Goal: Task Accomplishment & Management: Use online tool/utility

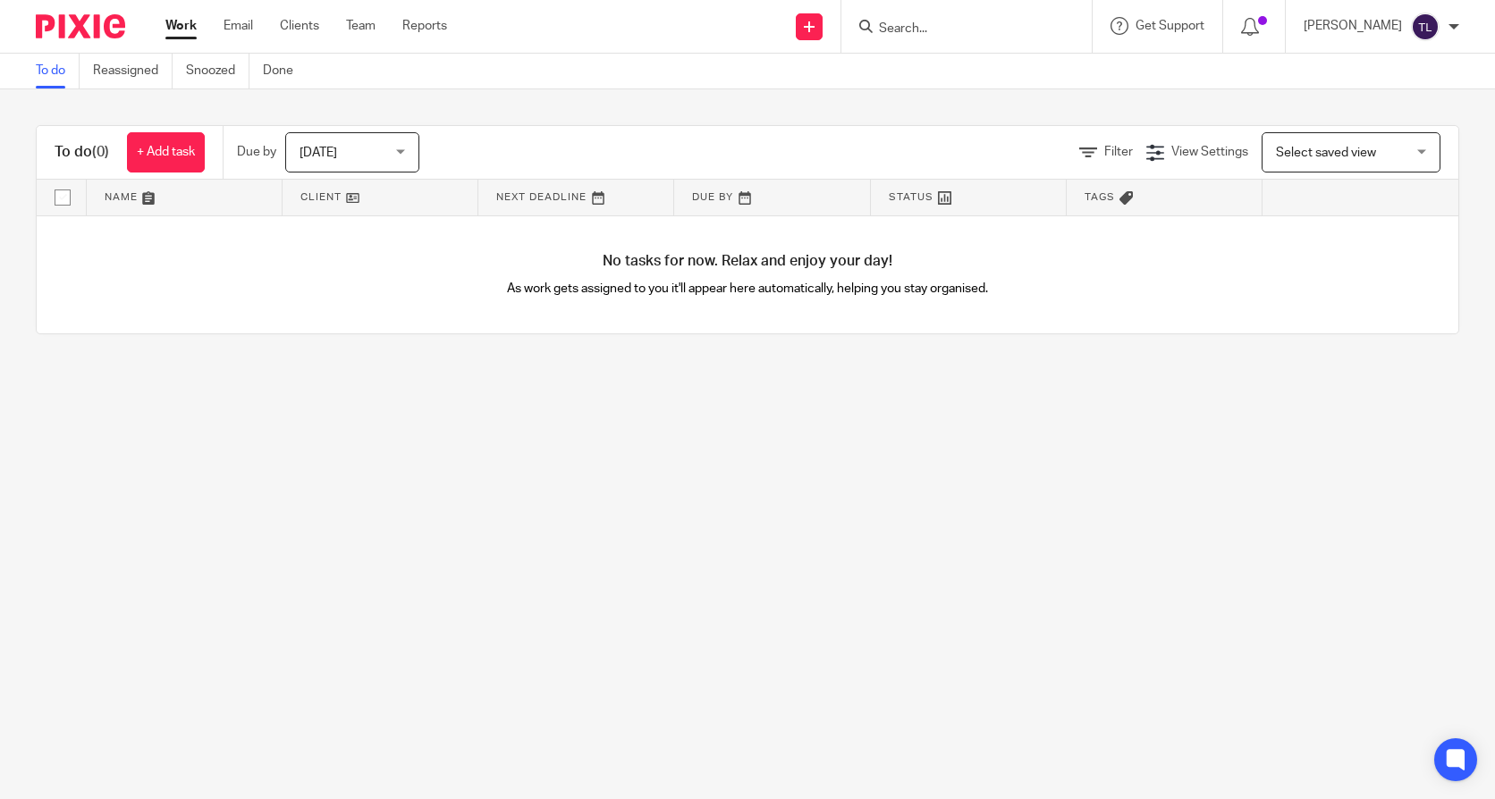
click at [912, 25] on input "Search" at bounding box center [957, 29] width 161 height 16
click at [901, 28] on input "Search" at bounding box center [957, 29] width 161 height 16
type input "bonaf"
click at [926, 98] on link at bounding box center [985, 97] width 222 height 27
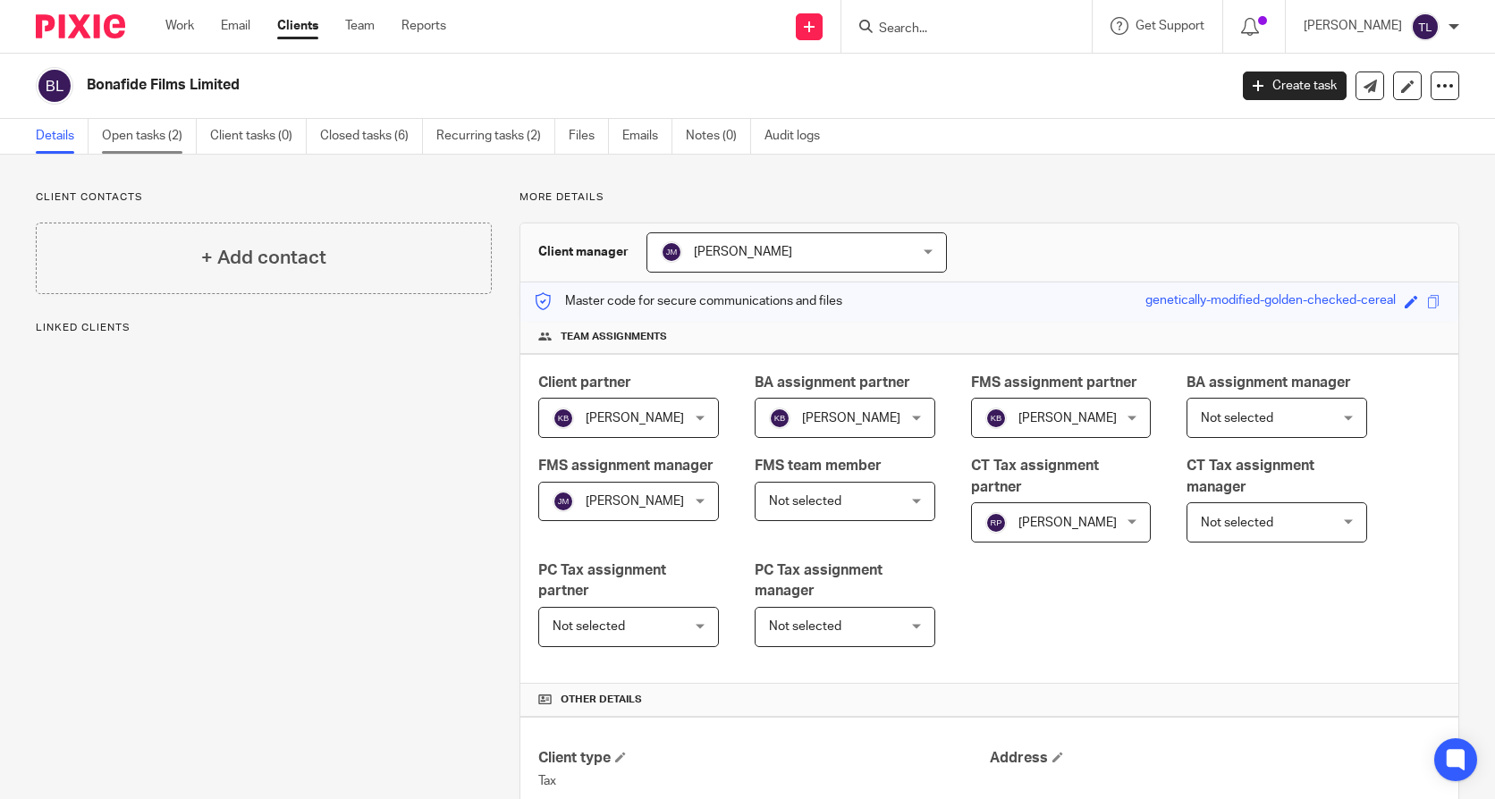
click at [150, 142] on link "Open tasks (2)" at bounding box center [149, 136] width 95 height 35
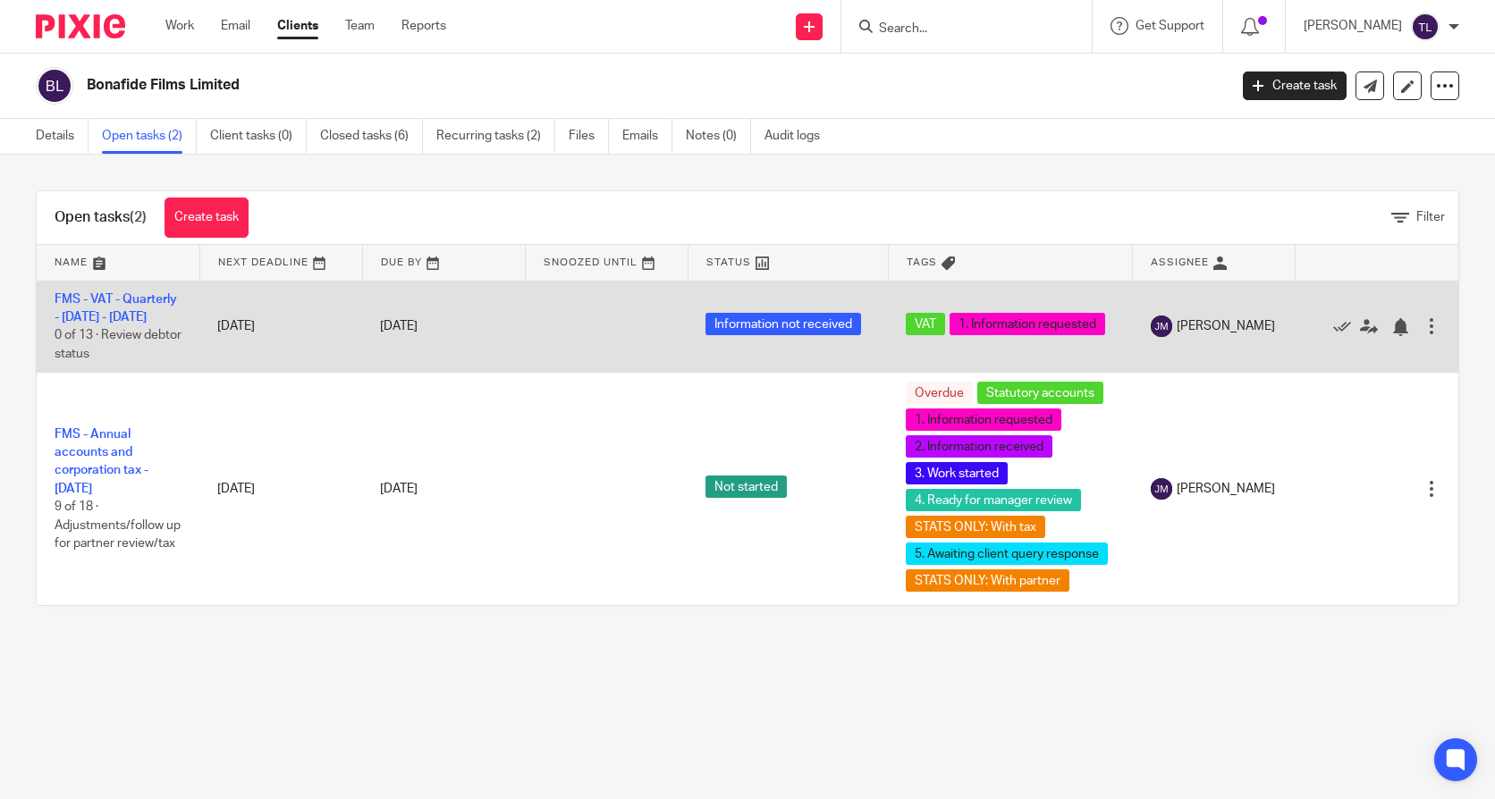
click at [95, 326] on td "FMS - VAT - Quarterly - June - August, 2025 0 of 13 · Review debtor status" at bounding box center [118, 327] width 163 height 92
click at [96, 324] on link "FMS - VAT - Quarterly - June - August, 2025" at bounding box center [116, 308] width 123 height 30
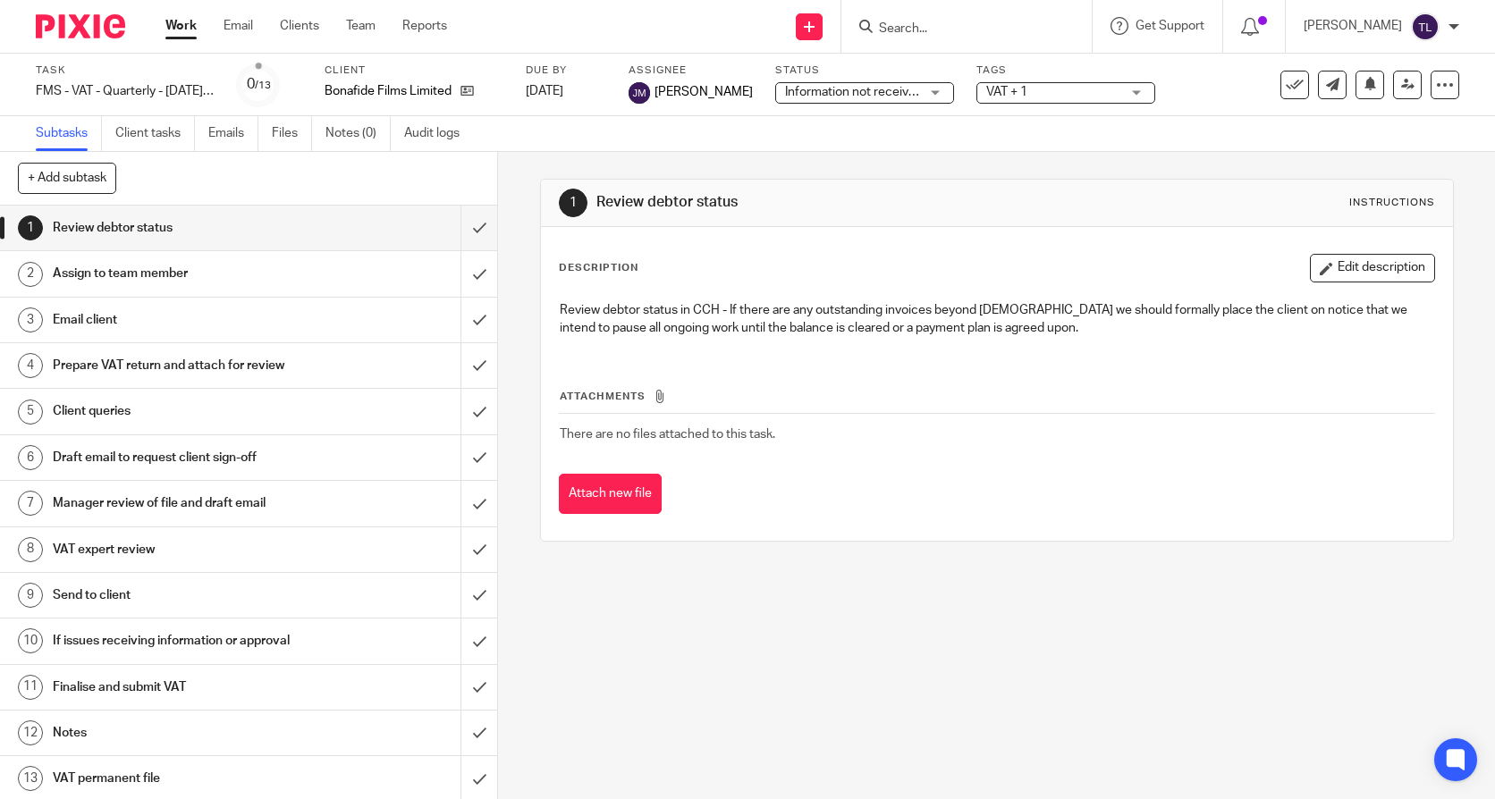
click at [872, 89] on span "Information not received" at bounding box center [854, 92] width 138 height 13
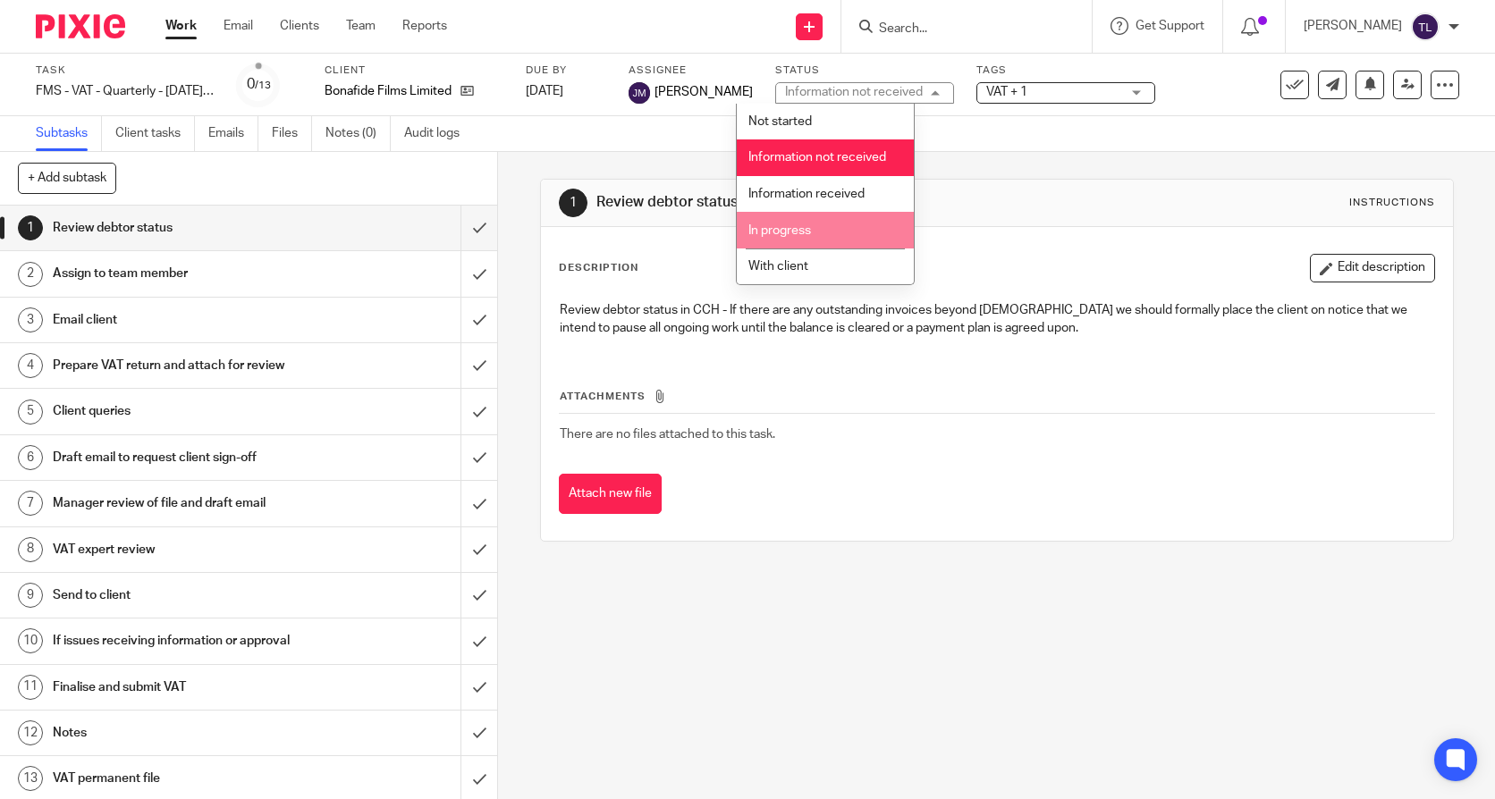
click at [835, 227] on li "In progress" at bounding box center [825, 230] width 177 height 37
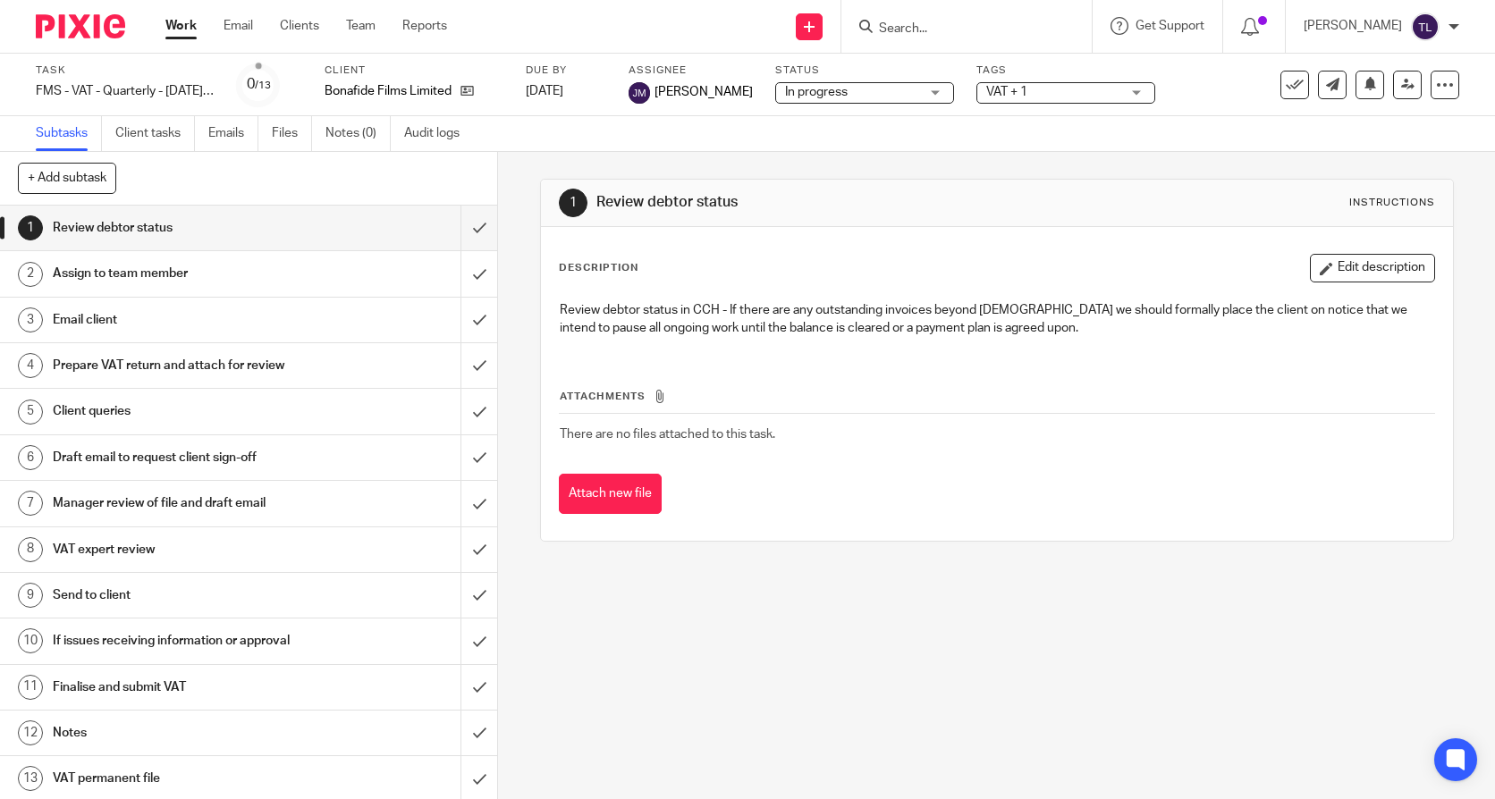
click at [976, 102] on div "VAT + 1" at bounding box center [1065, 92] width 179 height 21
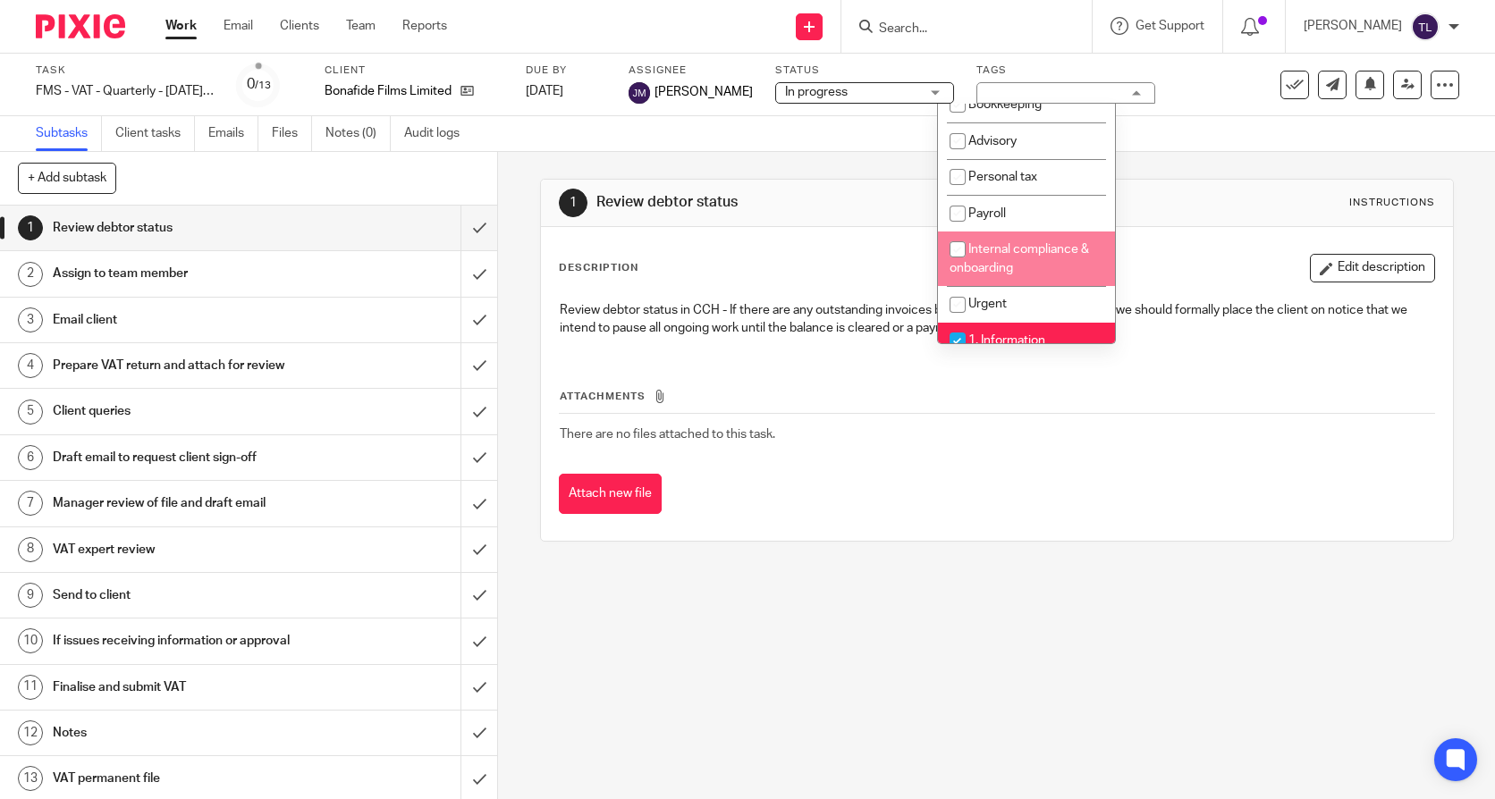
scroll to position [268, 0]
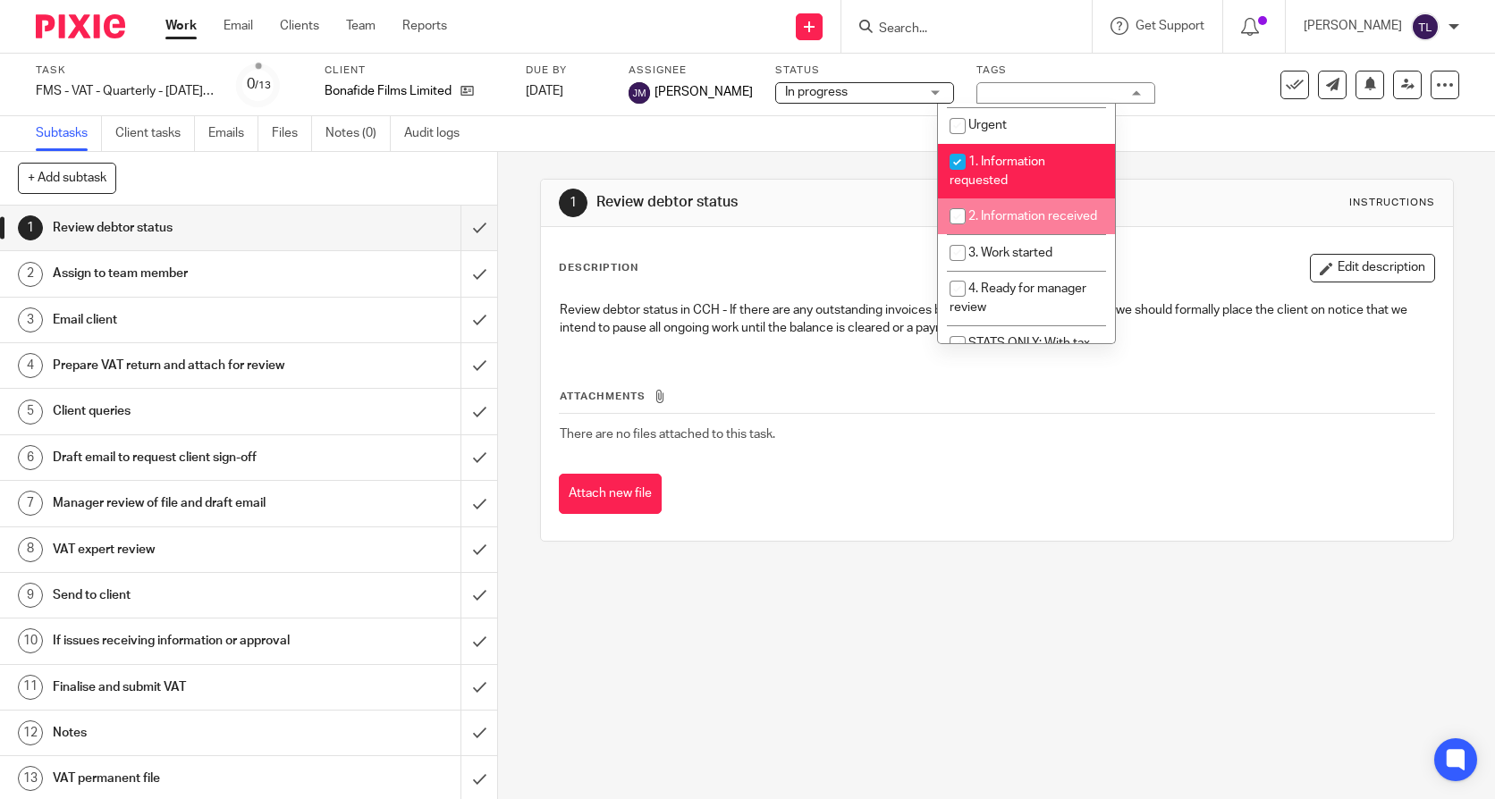
click at [999, 224] on li "2. Information received" at bounding box center [1026, 217] width 177 height 37
checkbox input "true"
click at [1020, 259] on li "3. Work started" at bounding box center [1026, 252] width 177 height 37
checkbox input "true"
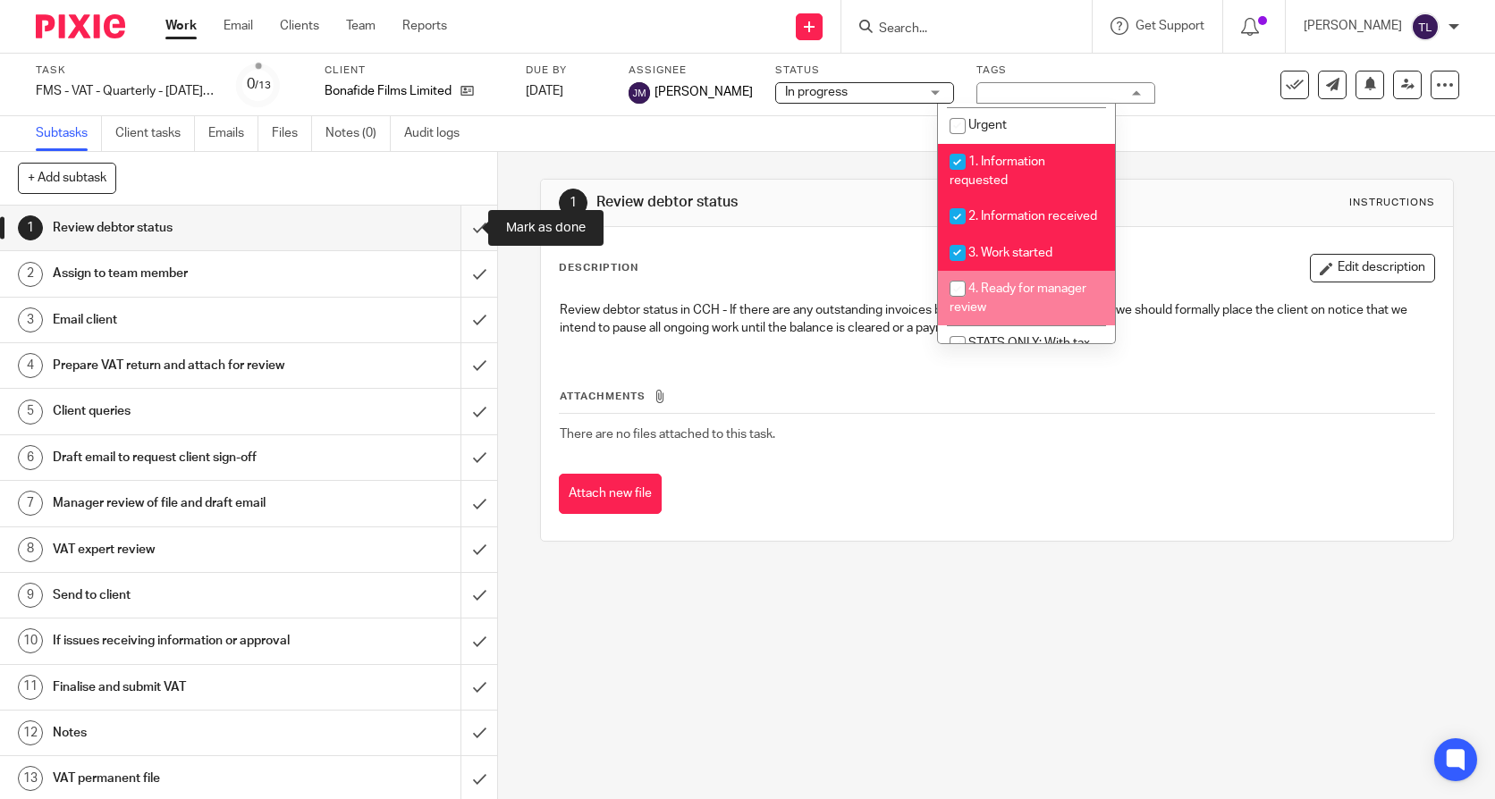
click at [473, 224] on input "submit" at bounding box center [248, 228] width 497 height 45
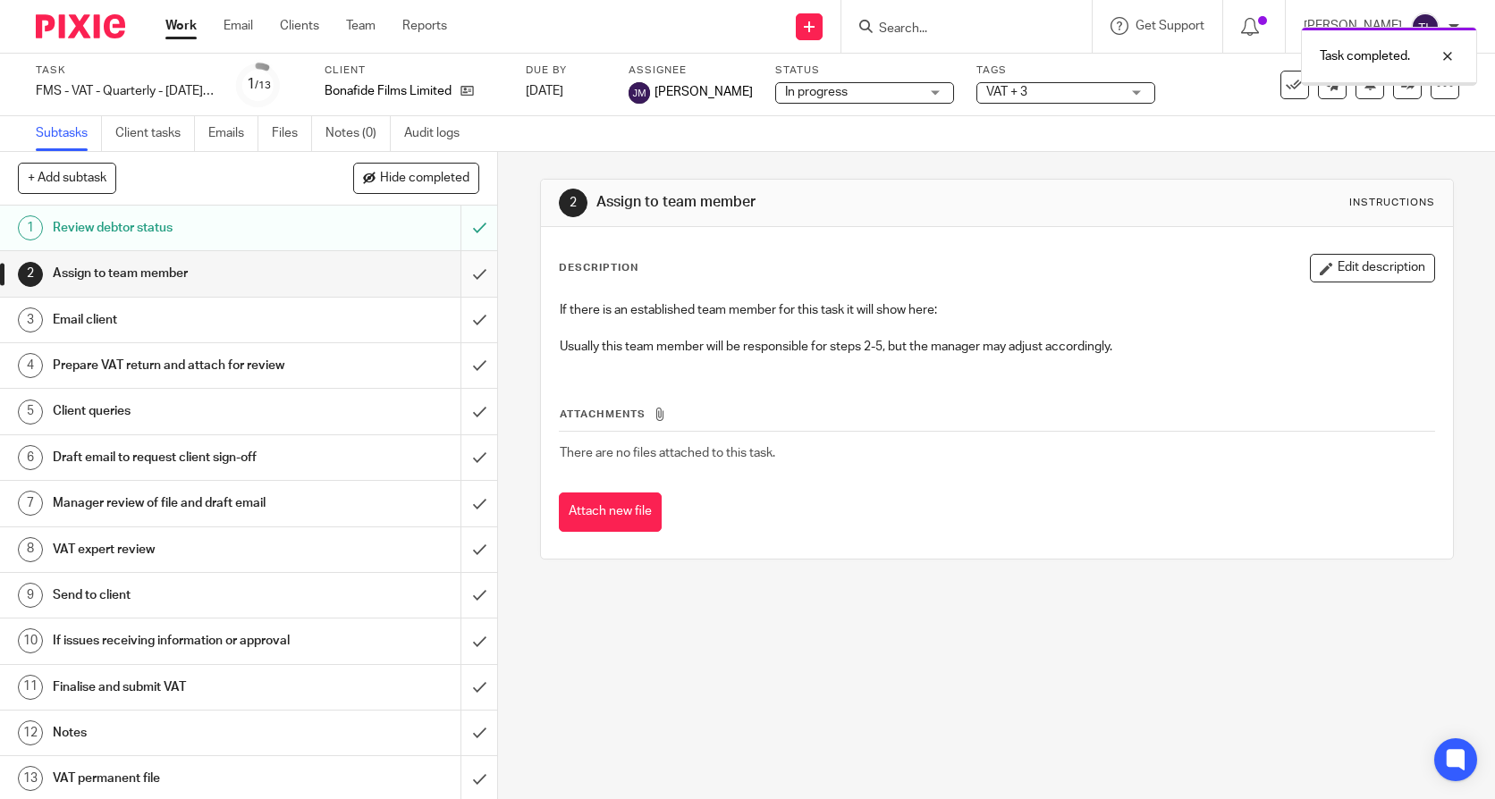
click at [469, 265] on input "submit" at bounding box center [248, 273] width 497 height 45
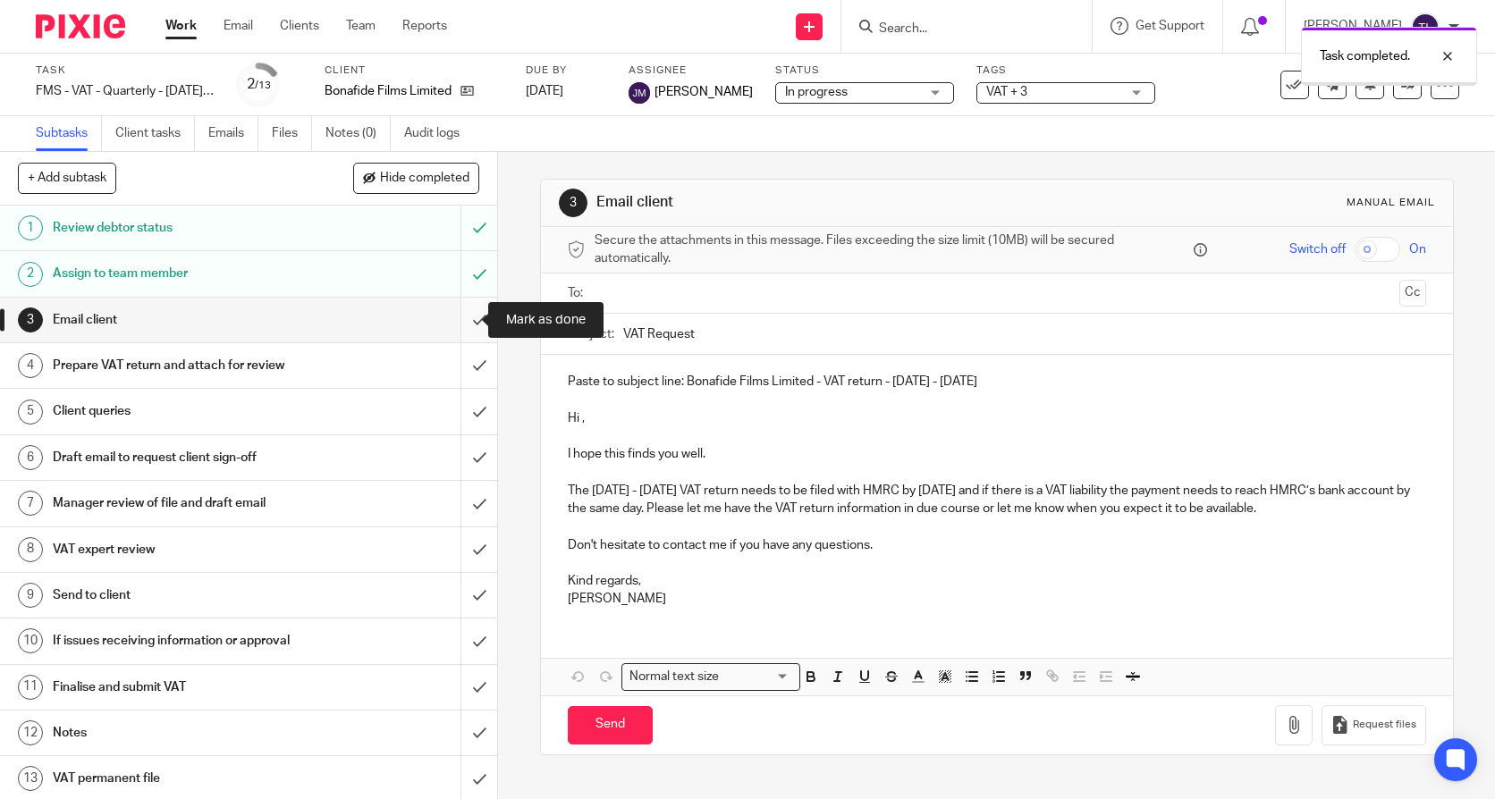
click at [460, 323] on input "submit" at bounding box center [248, 320] width 497 height 45
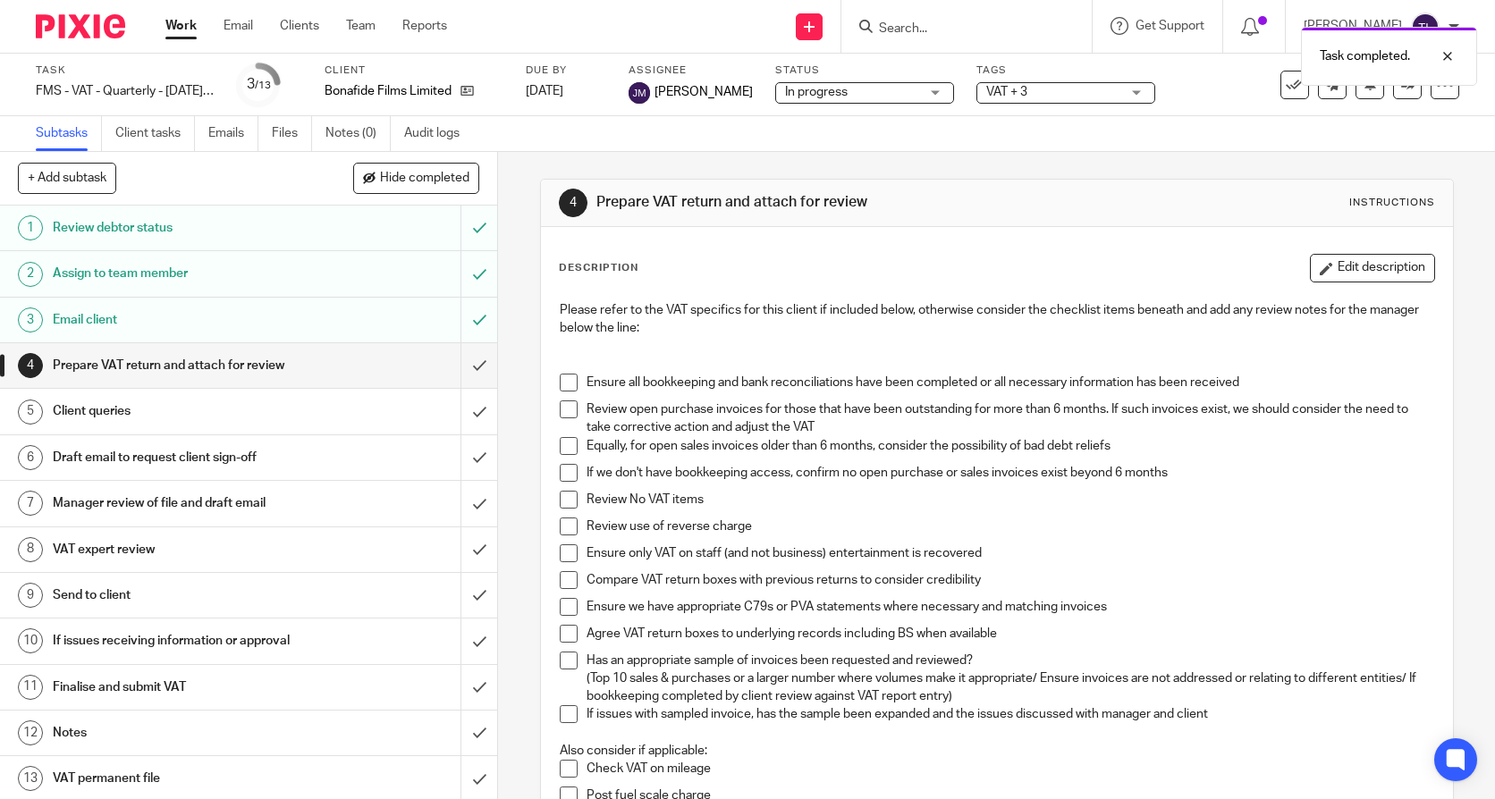
scroll to position [89, 0]
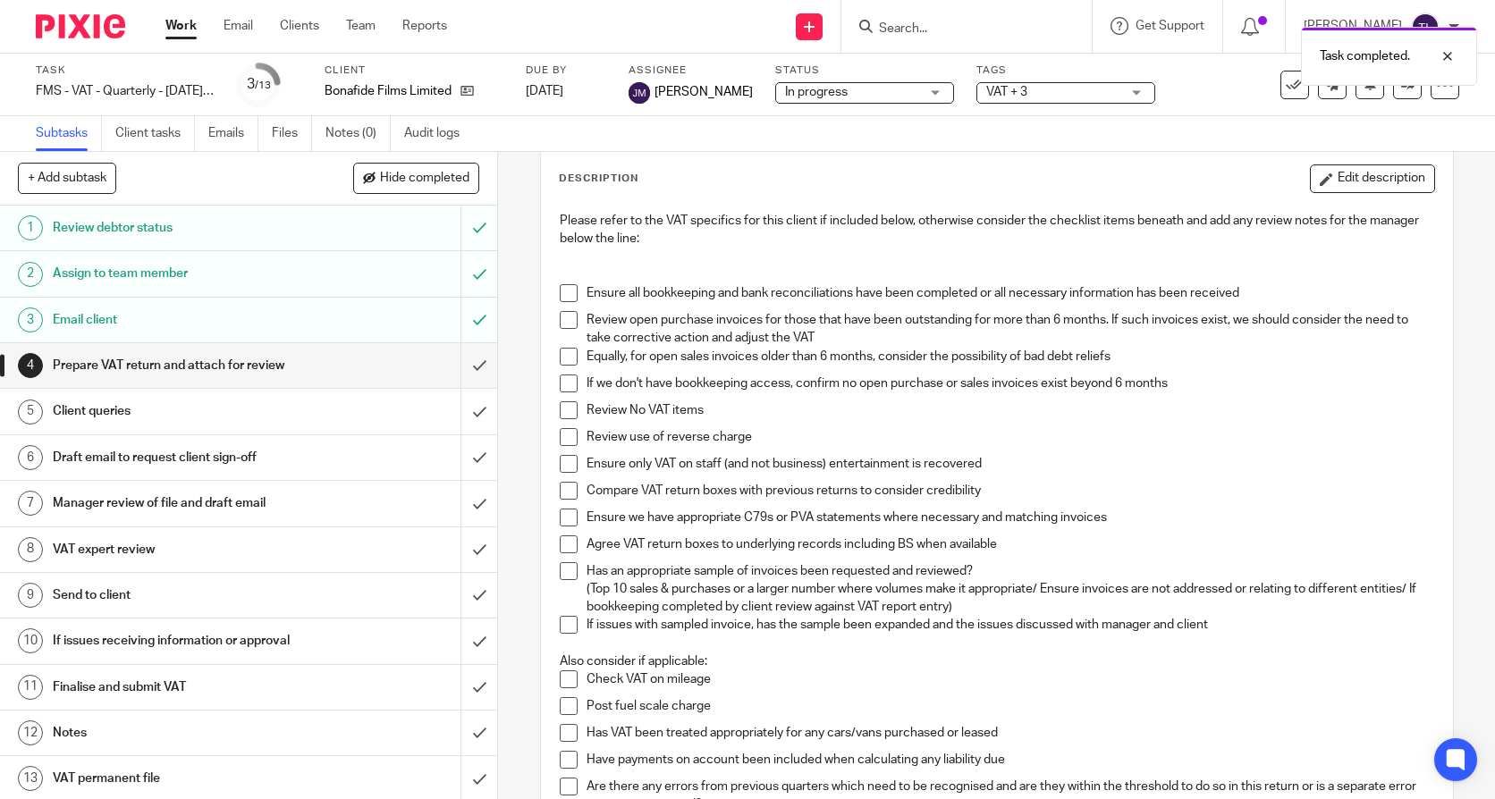
click at [560, 295] on span at bounding box center [569, 293] width 18 height 18
click at [563, 322] on span at bounding box center [569, 320] width 18 height 18
click at [565, 357] on span at bounding box center [569, 357] width 18 height 18
click at [567, 414] on span at bounding box center [569, 411] width 18 height 18
click at [567, 437] on span at bounding box center [569, 437] width 18 height 18
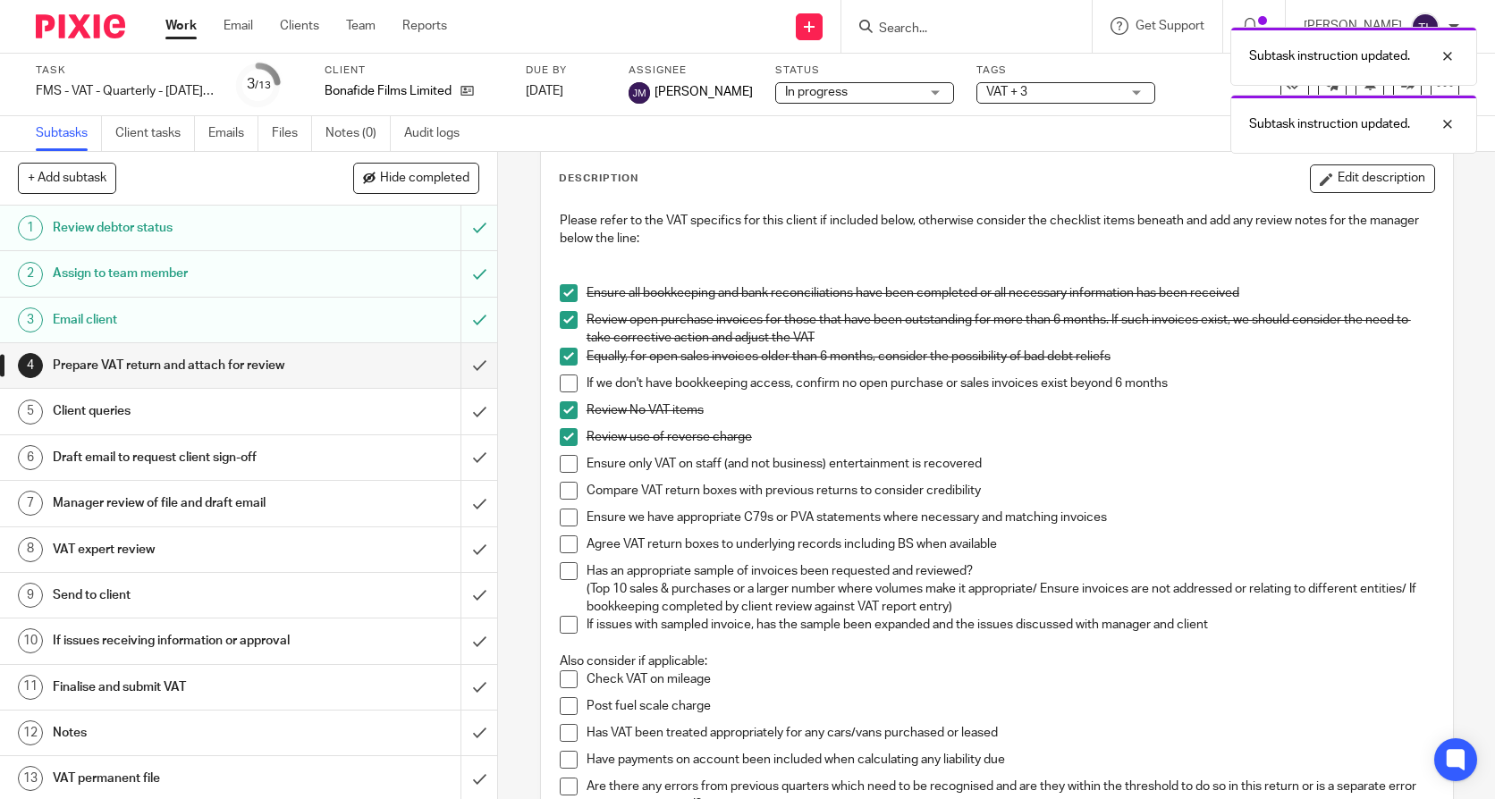
click at [564, 435] on span at bounding box center [569, 437] width 18 height 18
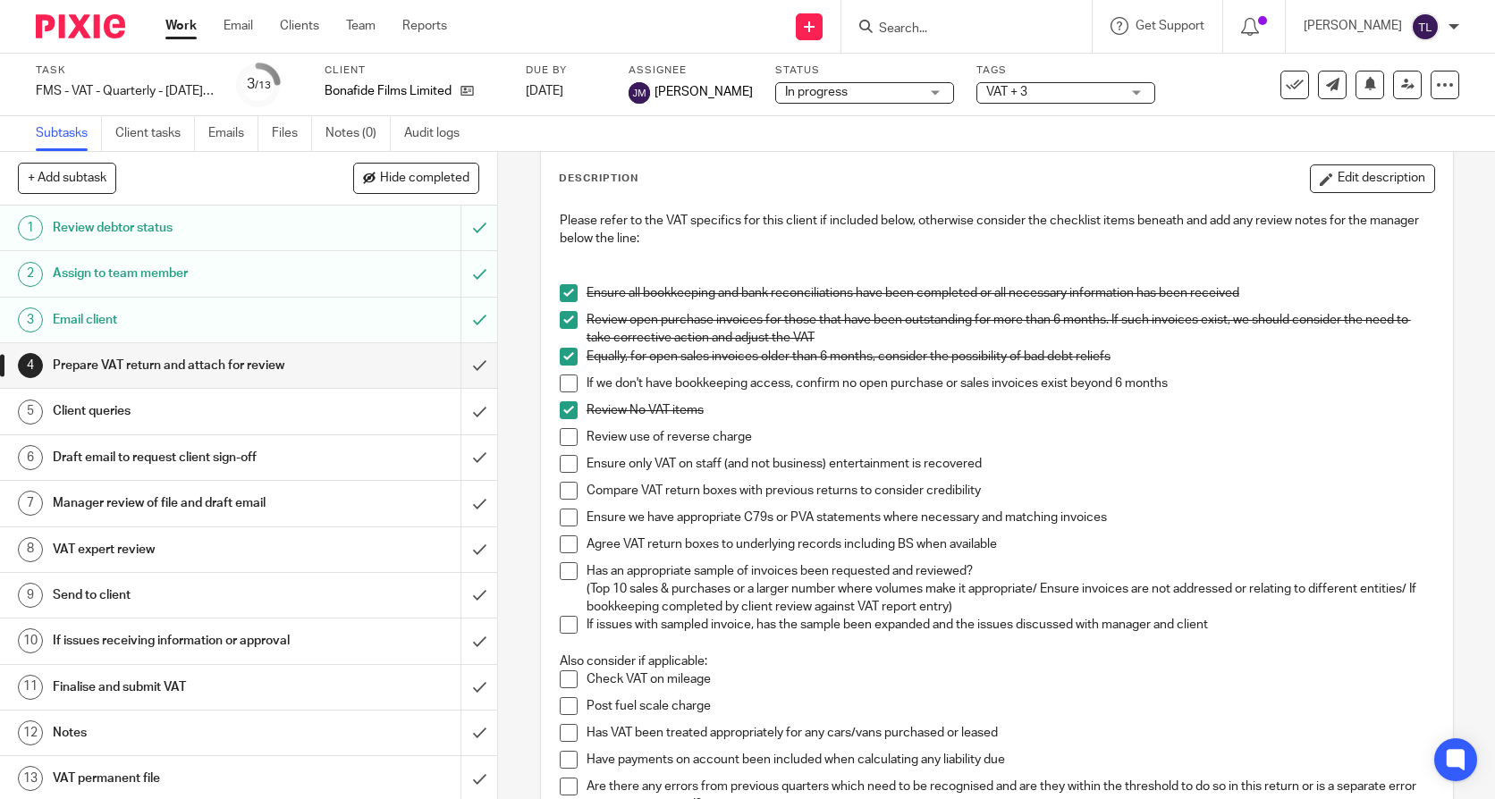
click at [576, 463] on li "Ensure only VAT on staff (and not business) entertainment is recovered" at bounding box center [997, 468] width 875 height 27
click at [569, 461] on span at bounding box center [569, 464] width 18 height 18
click at [562, 494] on span at bounding box center [569, 491] width 18 height 18
click at [573, 520] on li "Ensure we have appropriate C79s or PVA statements where necessary and matching …" at bounding box center [997, 522] width 875 height 27
click at [569, 521] on span at bounding box center [569, 518] width 18 height 18
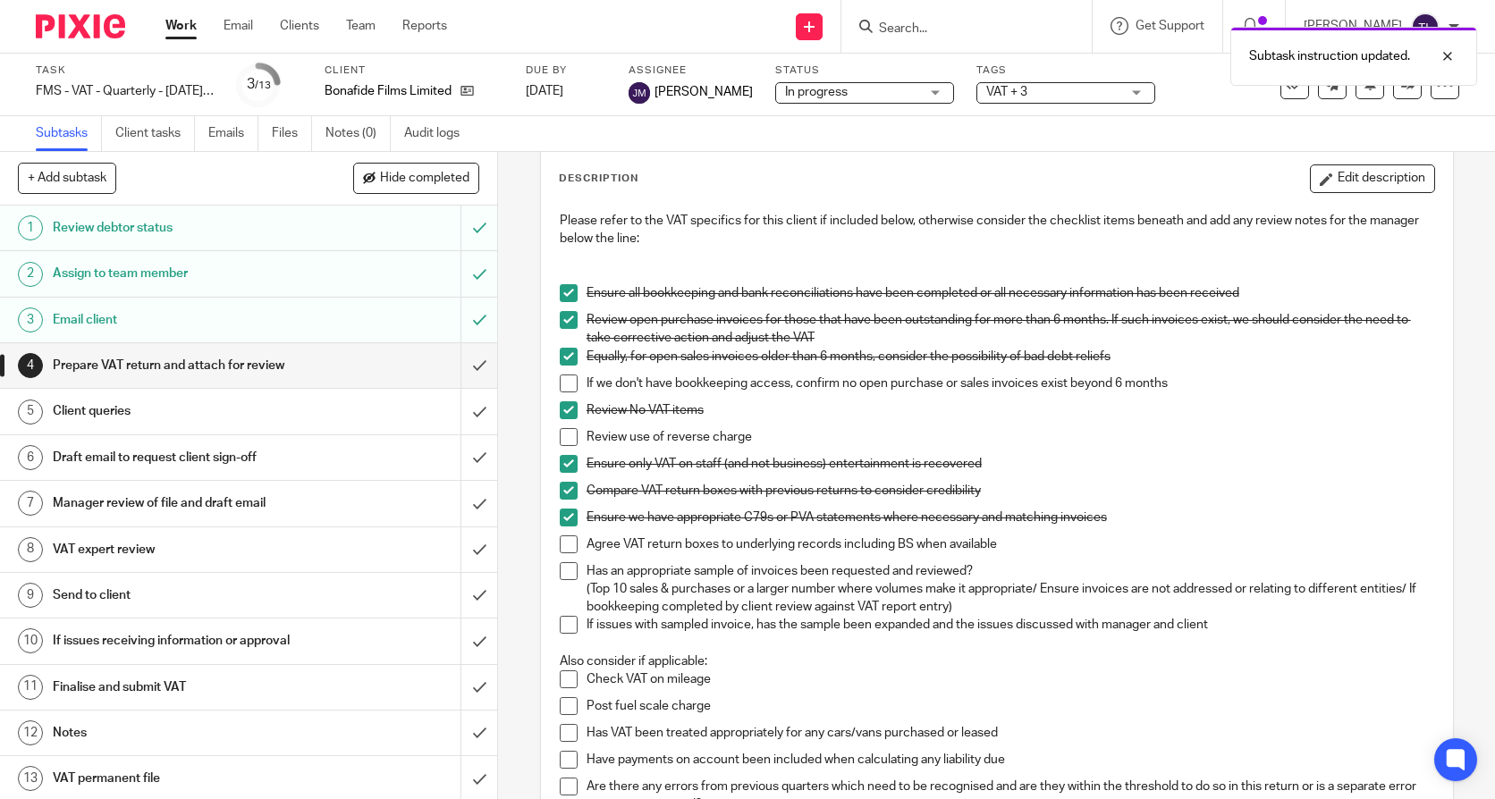
click at [568, 545] on span at bounding box center [569, 545] width 18 height 18
click at [561, 572] on span at bounding box center [569, 571] width 18 height 18
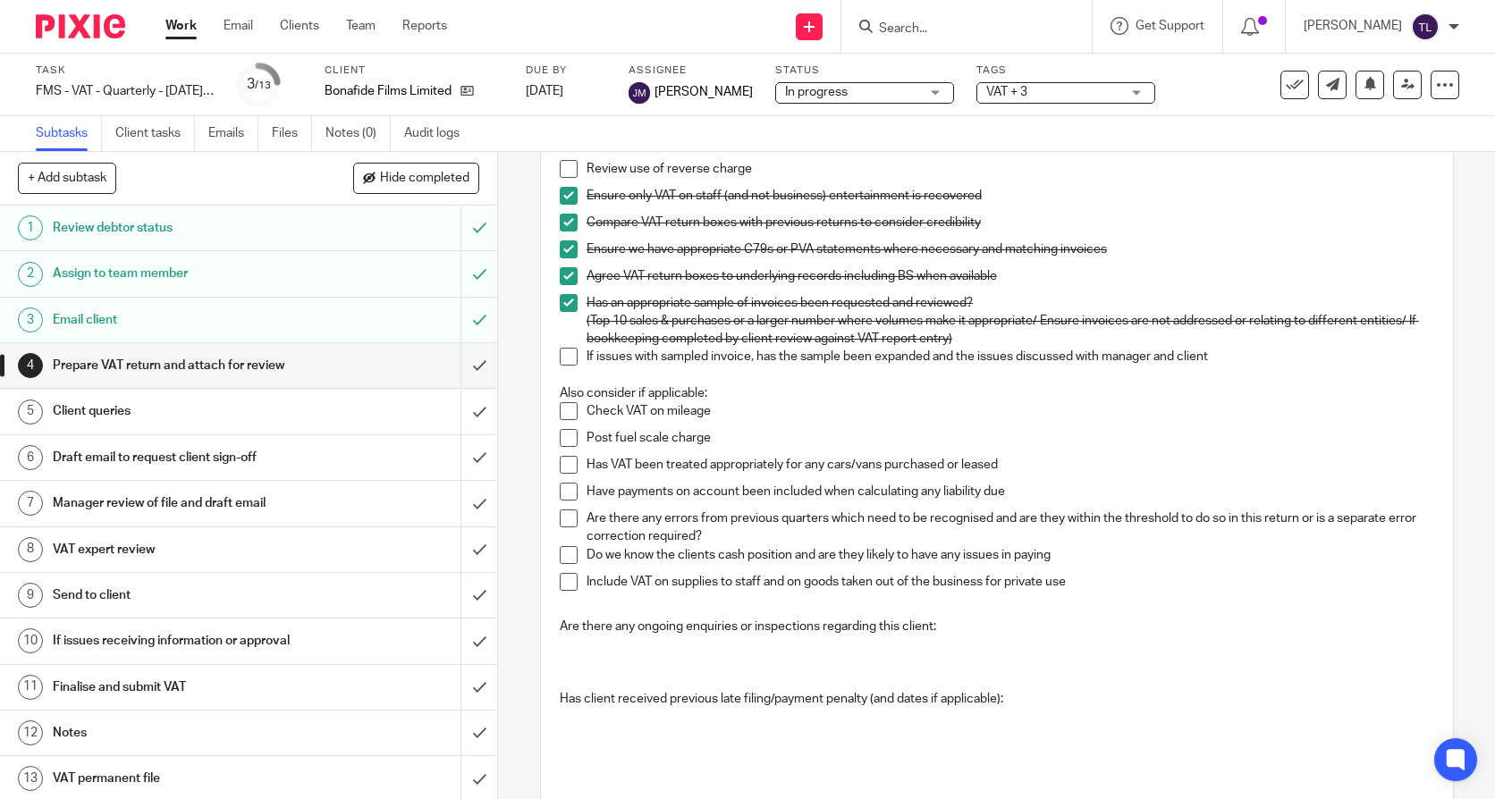
scroll to position [447, 0]
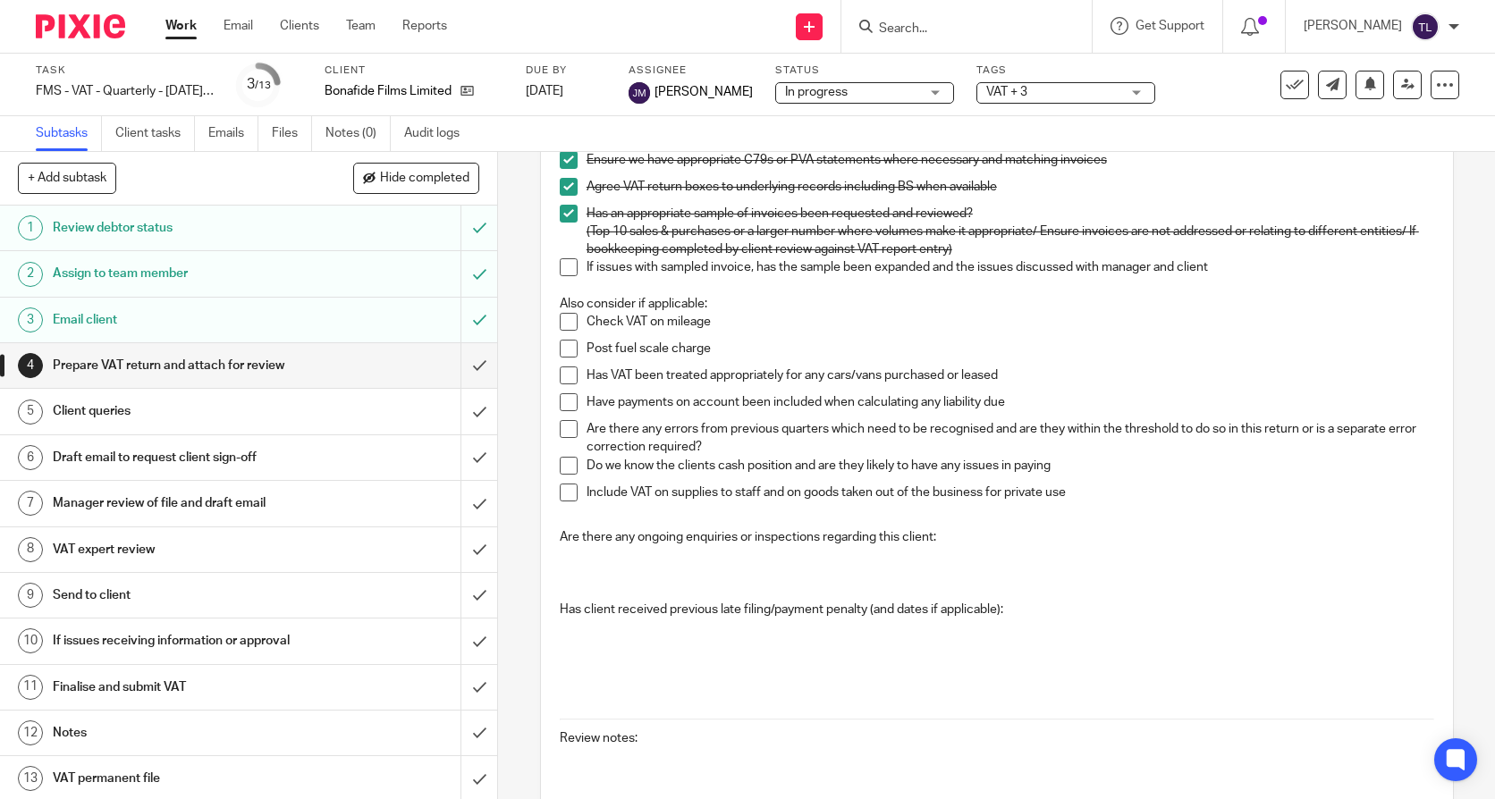
click at [662, 559] on p at bounding box center [997, 555] width 875 height 18
click at [639, 613] on p "Has client received previous late filing/payment penalty (and dates if applicab…" at bounding box center [997, 610] width 875 height 18
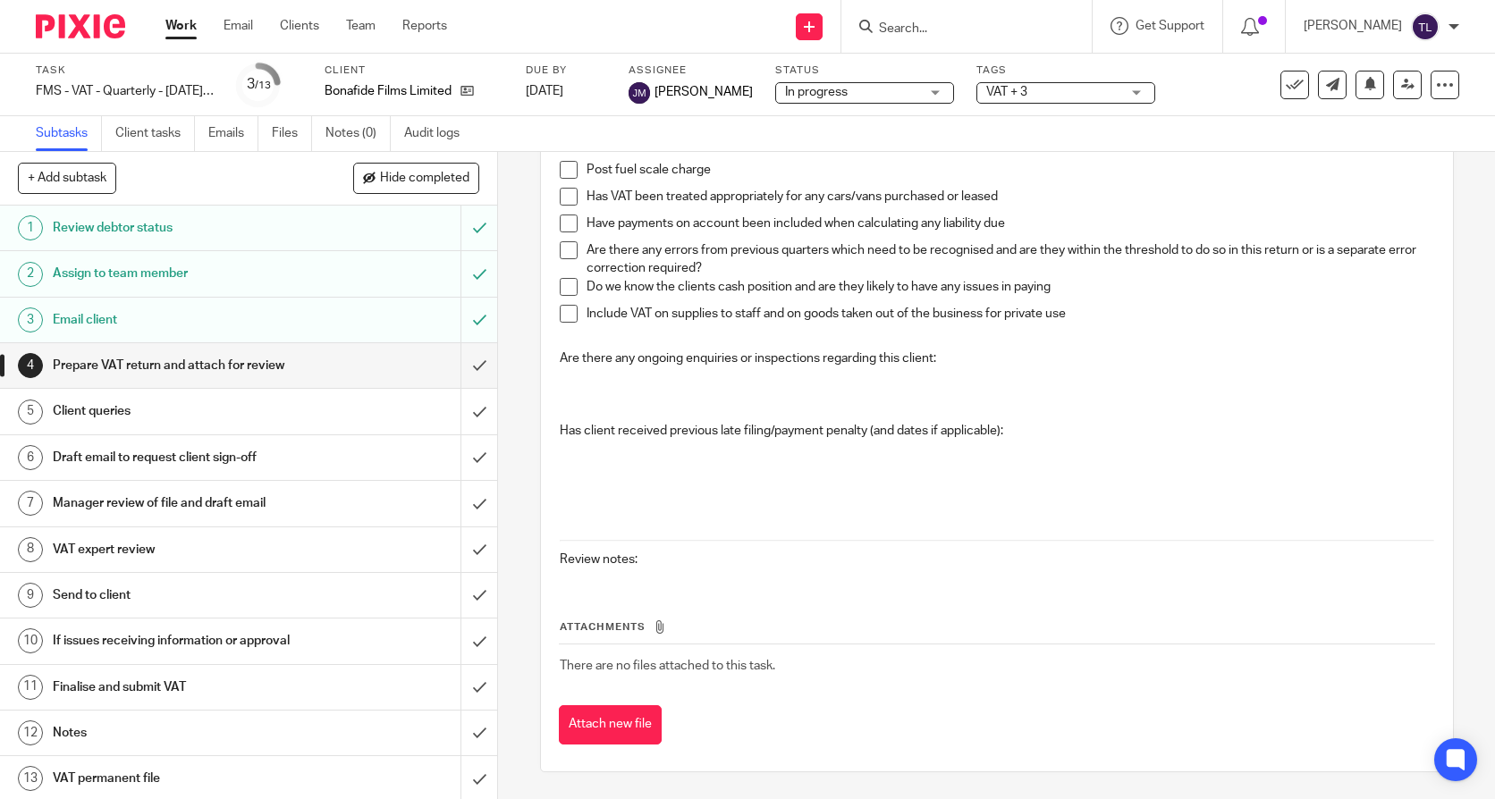
click at [611, 570] on div "Please refer to the VAT specifics for this client if included below, otherwise …" at bounding box center [997, 124] width 892 height 916
click at [664, 571] on div "Please refer to the VAT specifics for this client if included below, otherwise …" at bounding box center [997, 124] width 892 height 916
click at [647, 583] on div "Attachments There are no files attached to this task. Attach new file" at bounding box center [997, 664] width 876 height 163
click at [586, 583] on div "Attachments There are no files attached to this task. Attach new file" at bounding box center [997, 664] width 876 height 163
click at [587, 661] on span "There are no files attached to this task." at bounding box center [668, 666] width 216 height 13
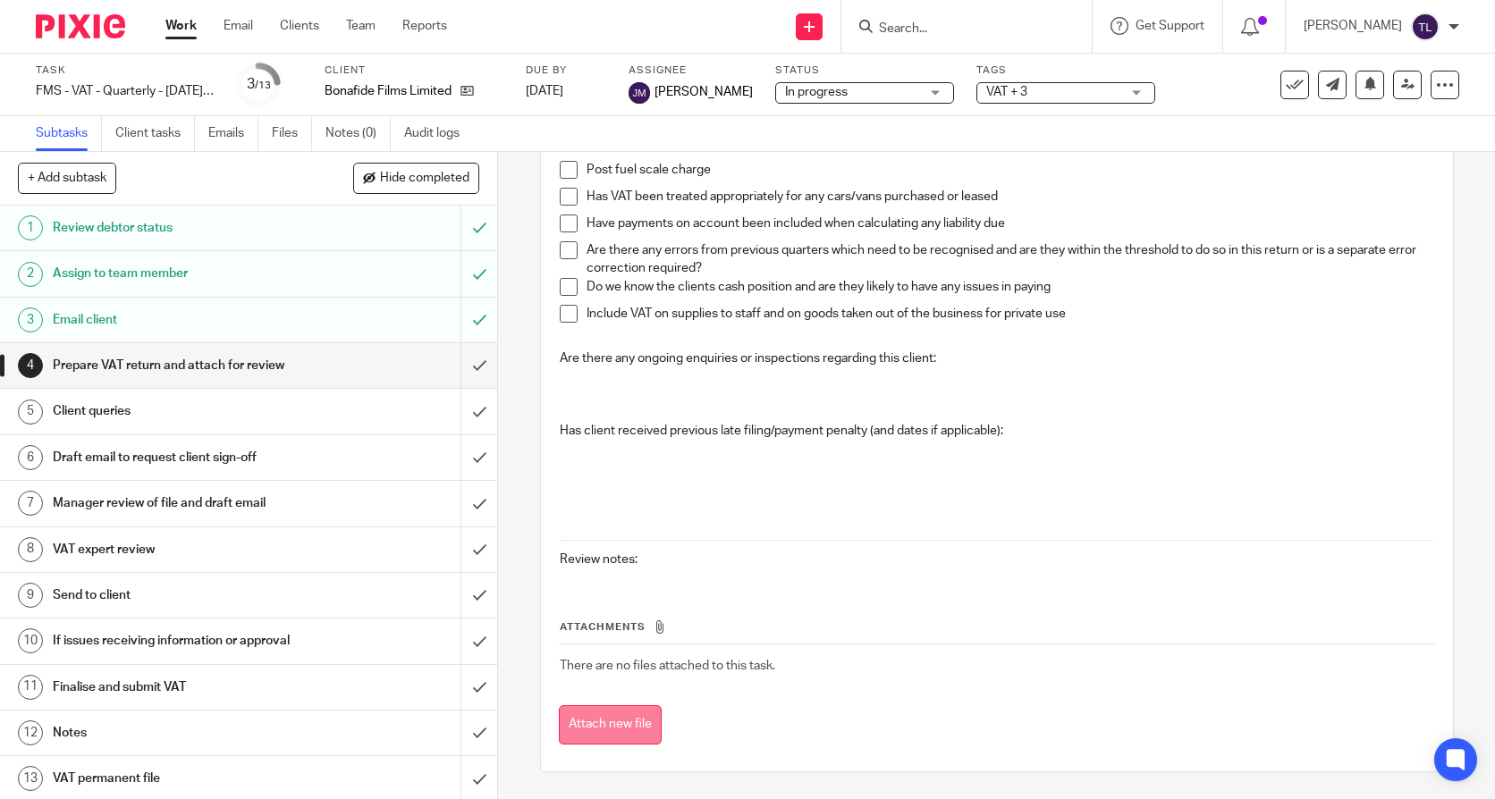
click at [602, 714] on button "Attach new file" at bounding box center [610, 726] width 103 height 40
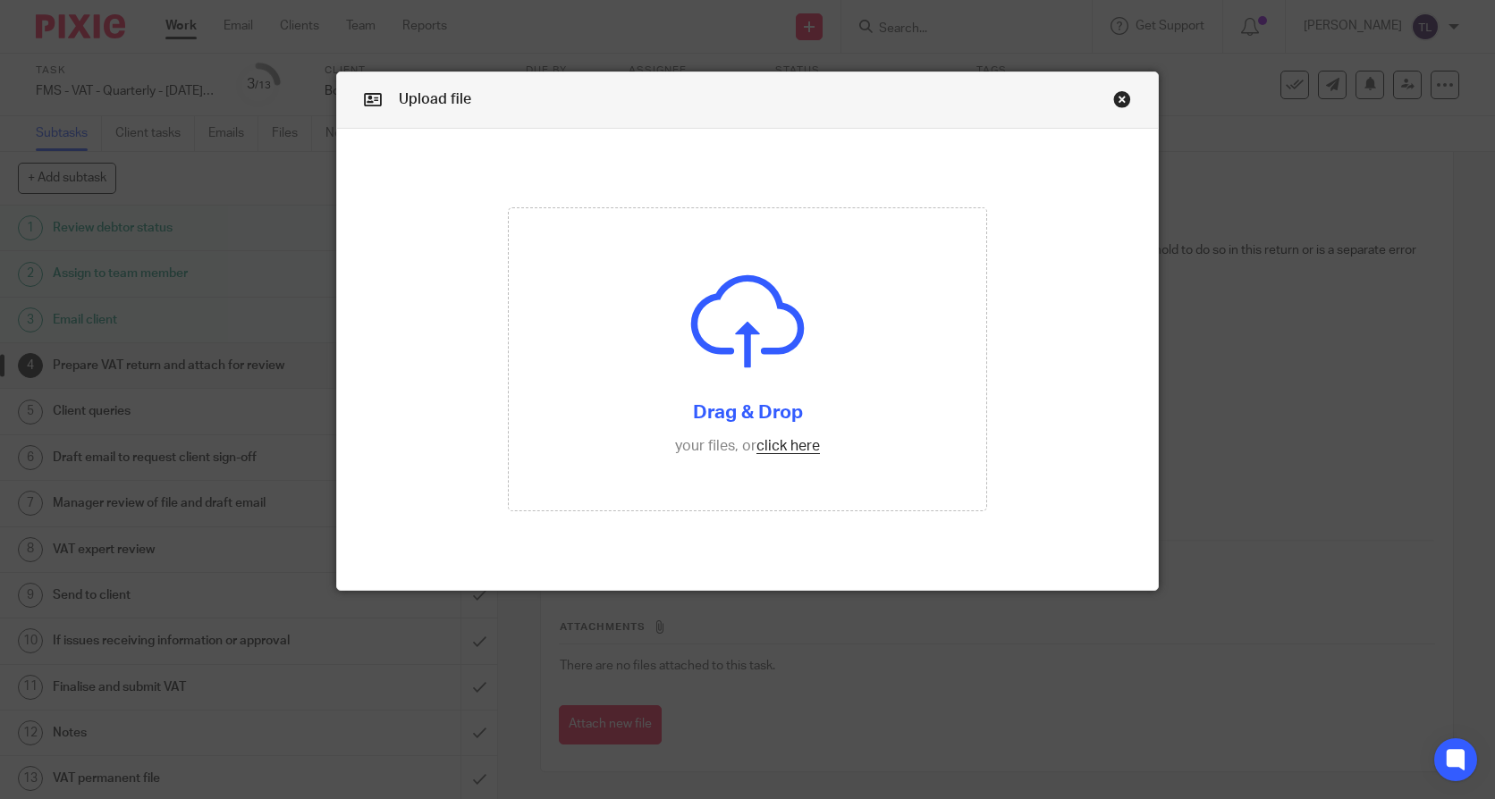
click at [1118, 95] on link "Close this dialog window" at bounding box center [1122, 102] width 18 height 24
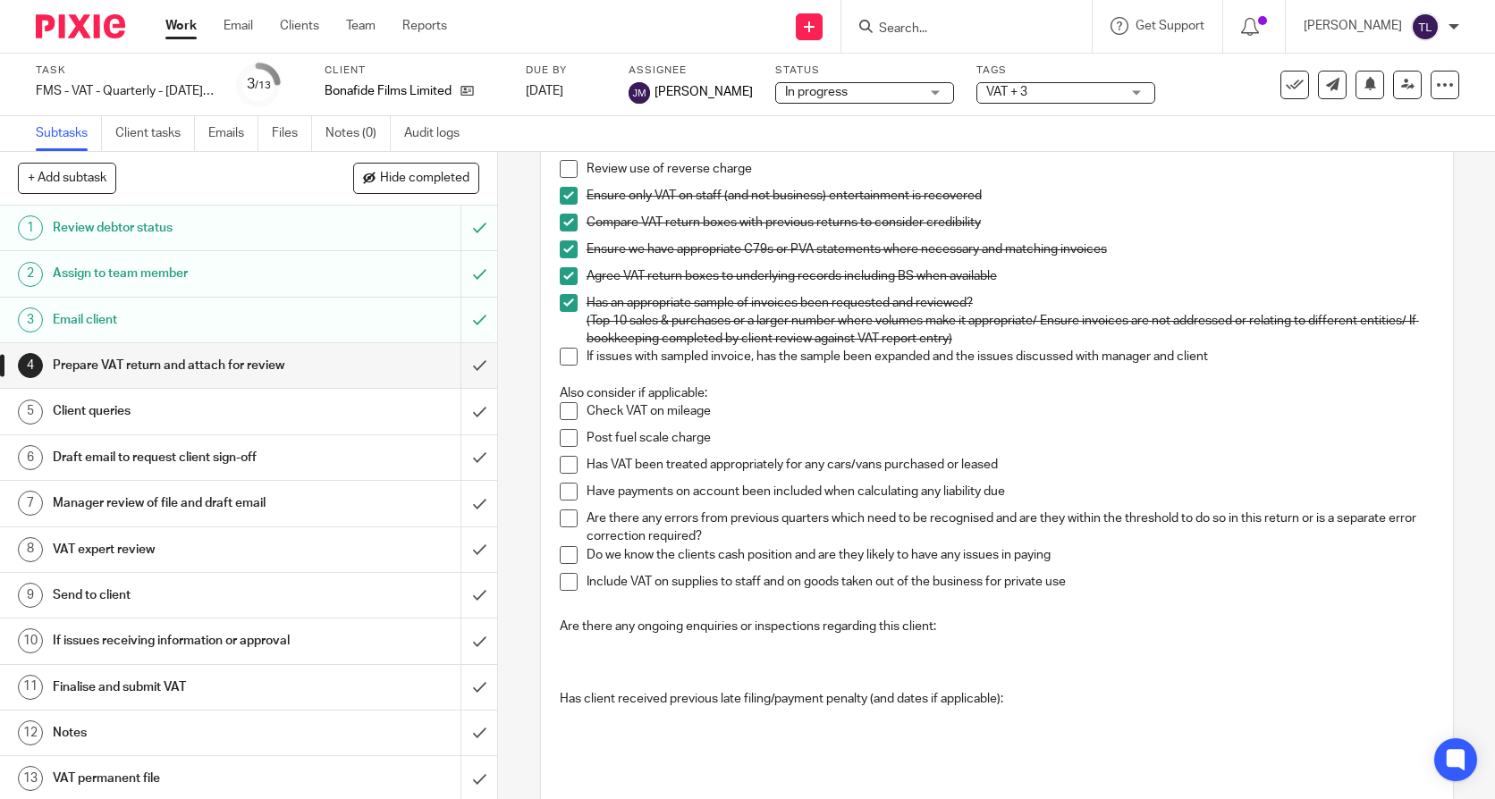
scroll to position [447, 0]
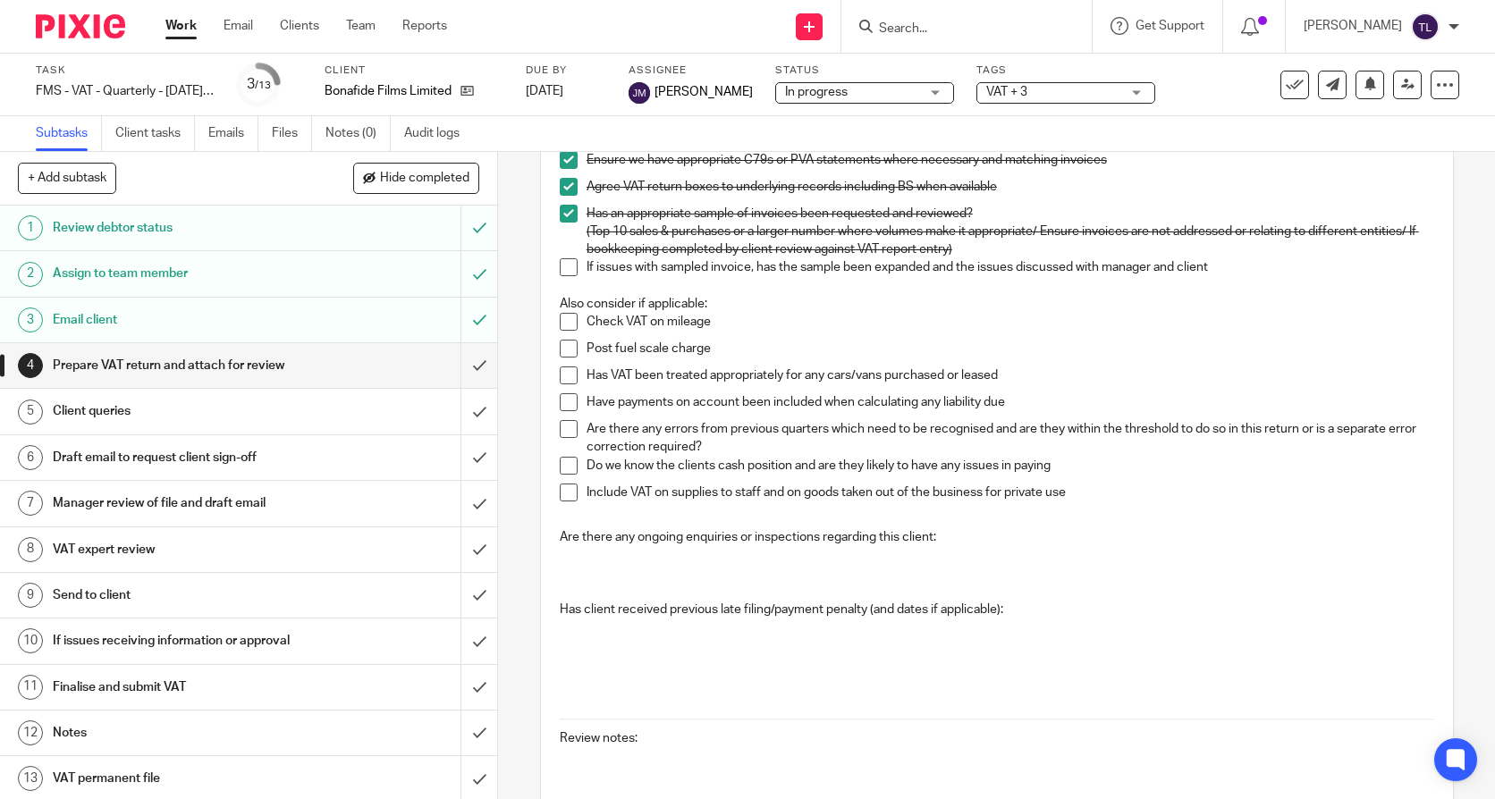
click at [631, 571] on p at bounding box center [997, 564] width 875 height 37
click at [618, 590] on p at bounding box center [997, 592] width 875 height 18
click at [614, 584] on p at bounding box center [997, 592] width 875 height 18
click at [604, 574] on p at bounding box center [997, 564] width 875 height 37
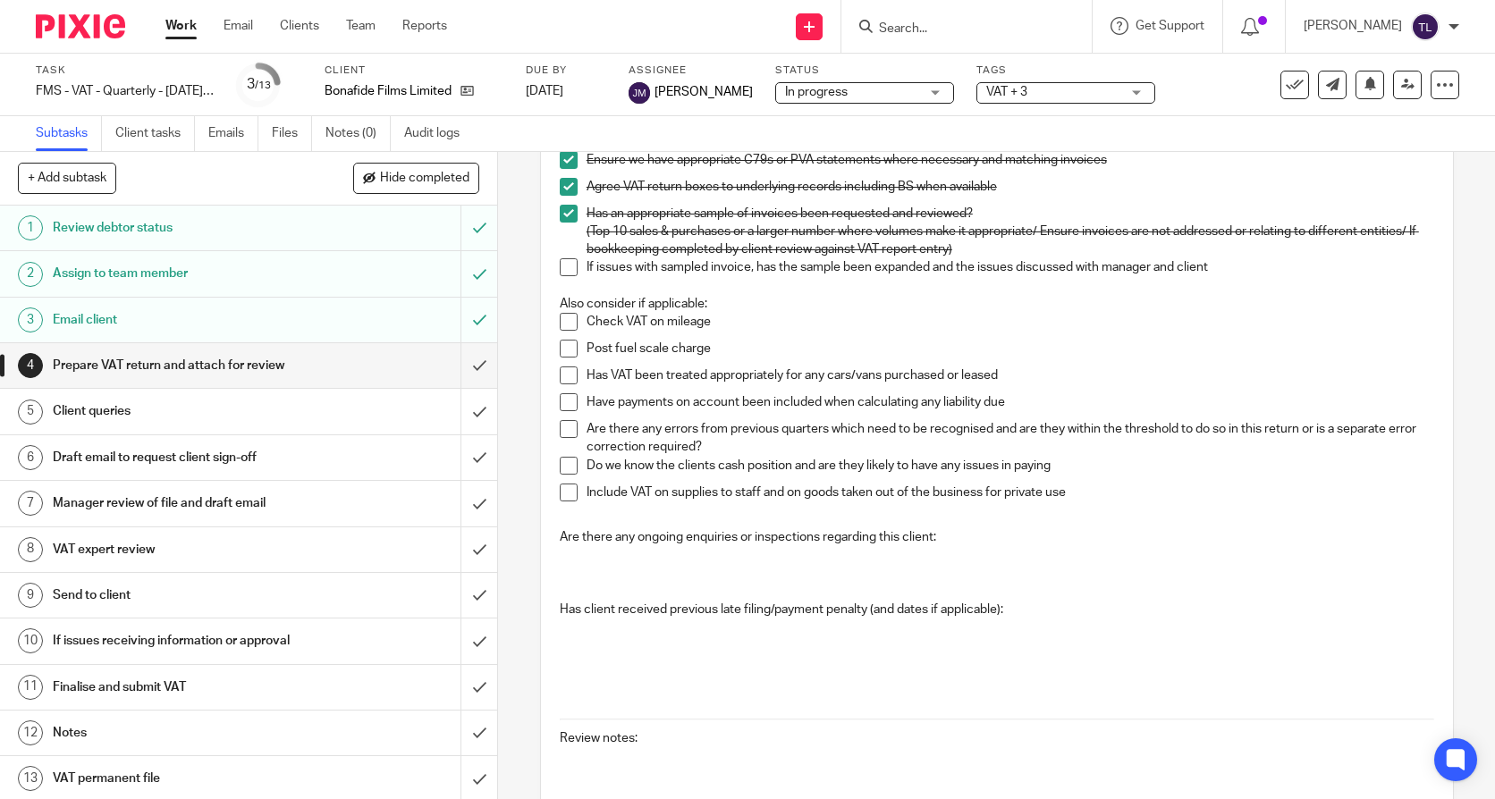
click at [585, 554] on p at bounding box center [997, 564] width 875 height 37
click at [586, 571] on p at bounding box center [997, 564] width 875 height 37
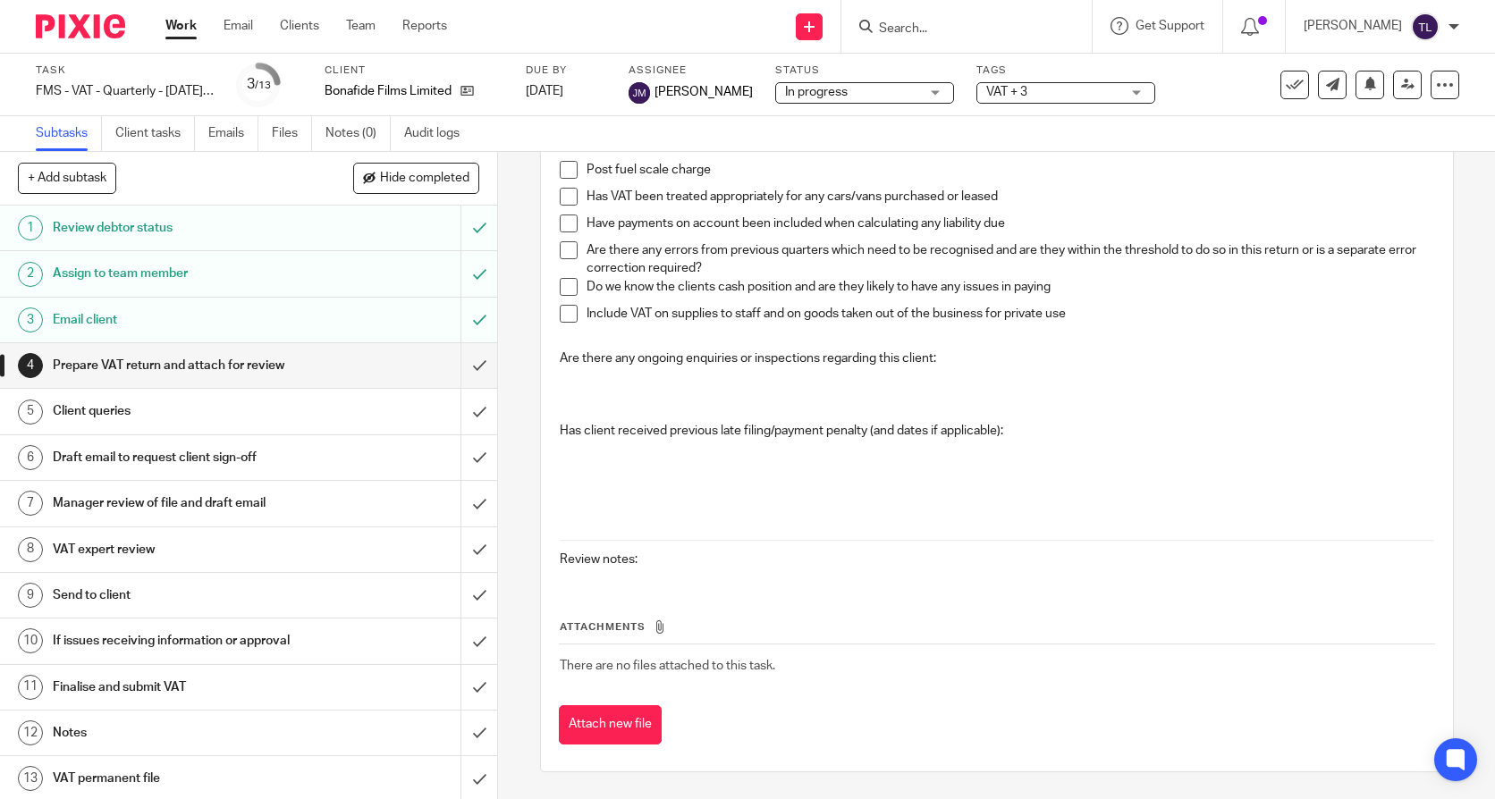
click at [292, 356] on h1 "Prepare VAT return and attach for review" at bounding box center [183, 365] width 260 height 27
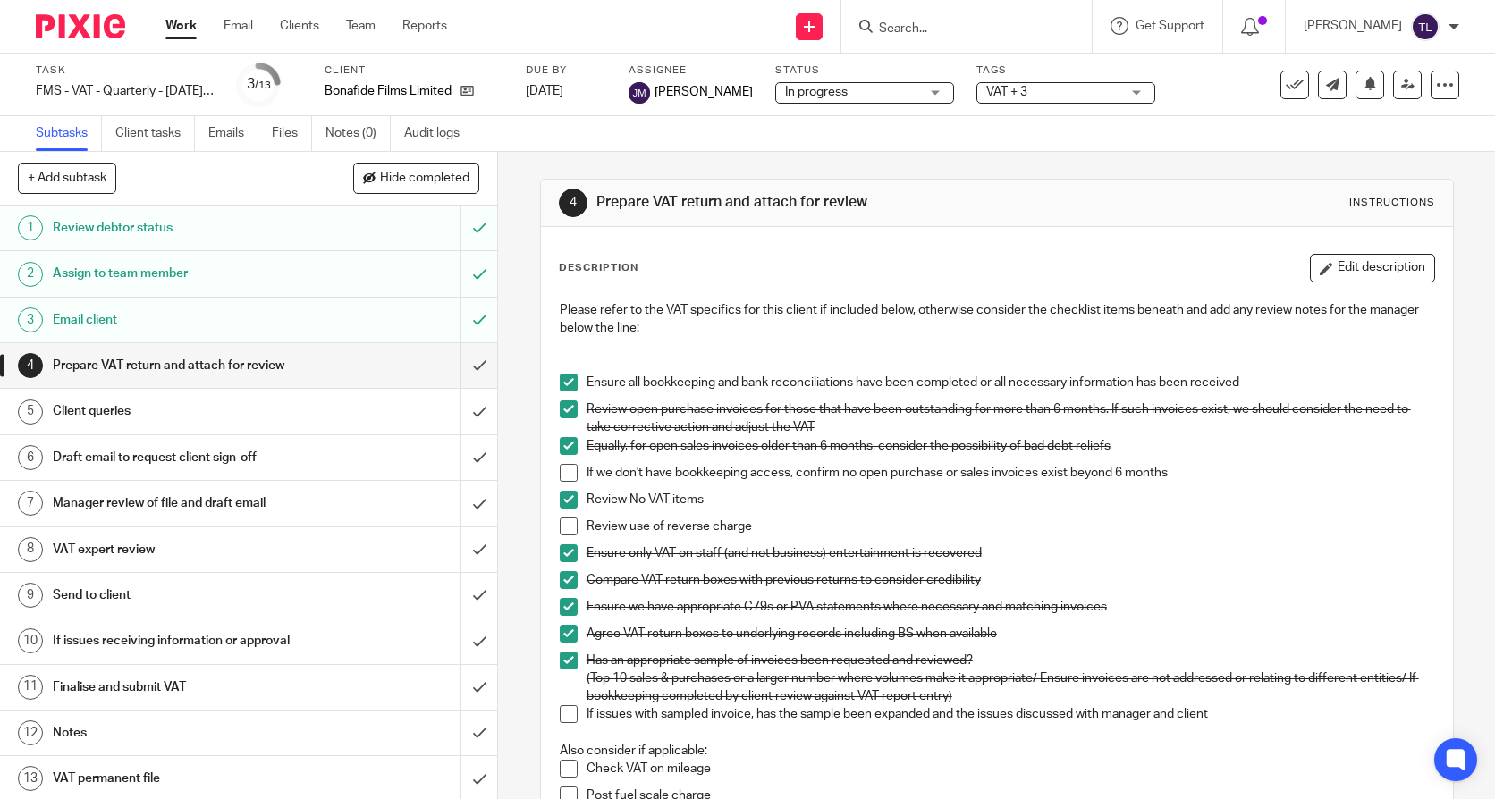
scroll to position [537, 0]
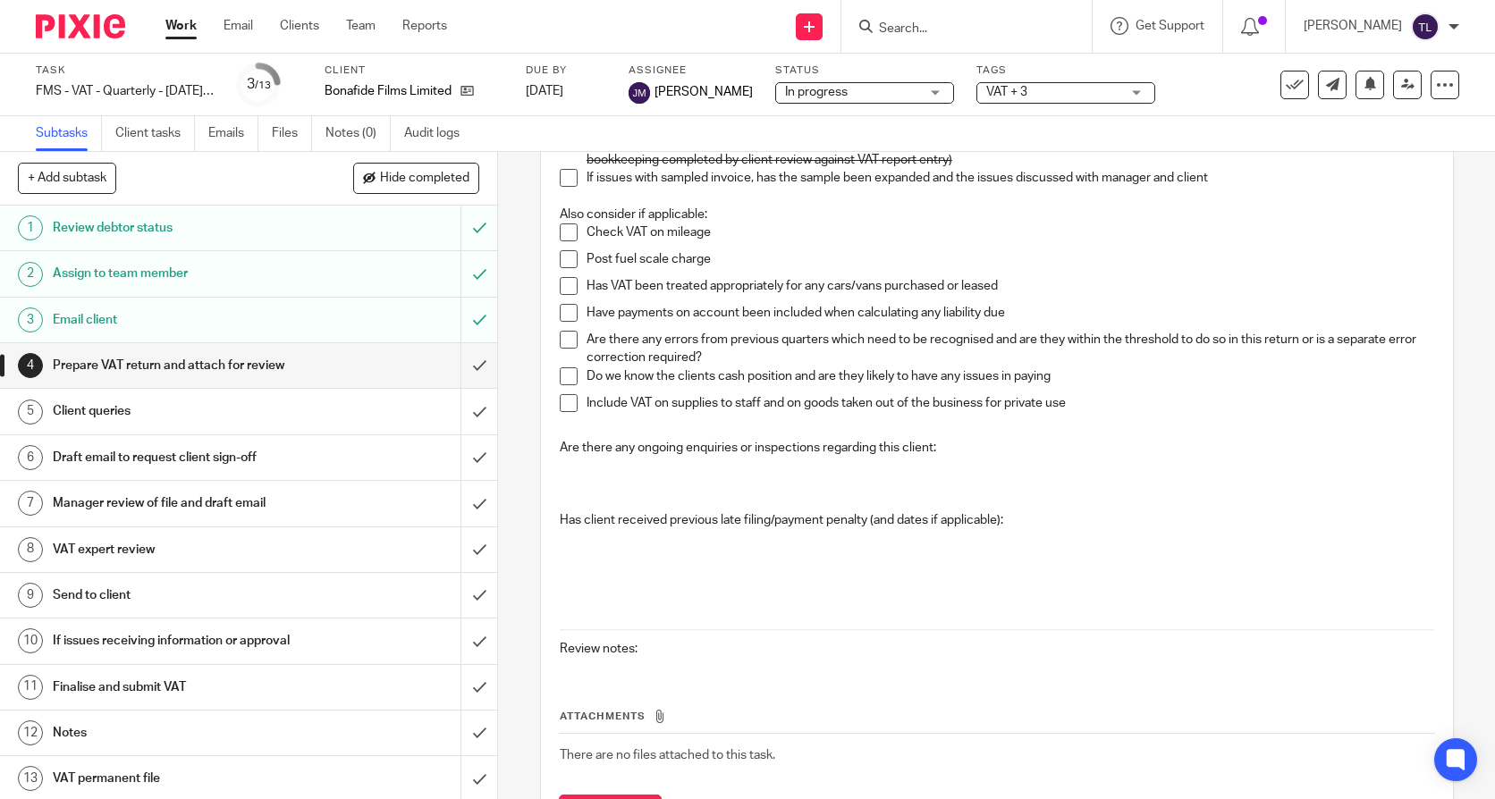
click at [635, 548] on p at bounding box center [997, 565] width 875 height 72
click at [620, 480] on p at bounding box center [997, 475] width 875 height 37
click at [609, 572] on p at bounding box center [997, 565] width 875 height 72
click at [659, 652] on p "Review notes:" at bounding box center [997, 649] width 875 height 18
click at [646, 681] on div "Attachments There are no files attached to this task. Attach new file" at bounding box center [997, 753] width 876 height 163
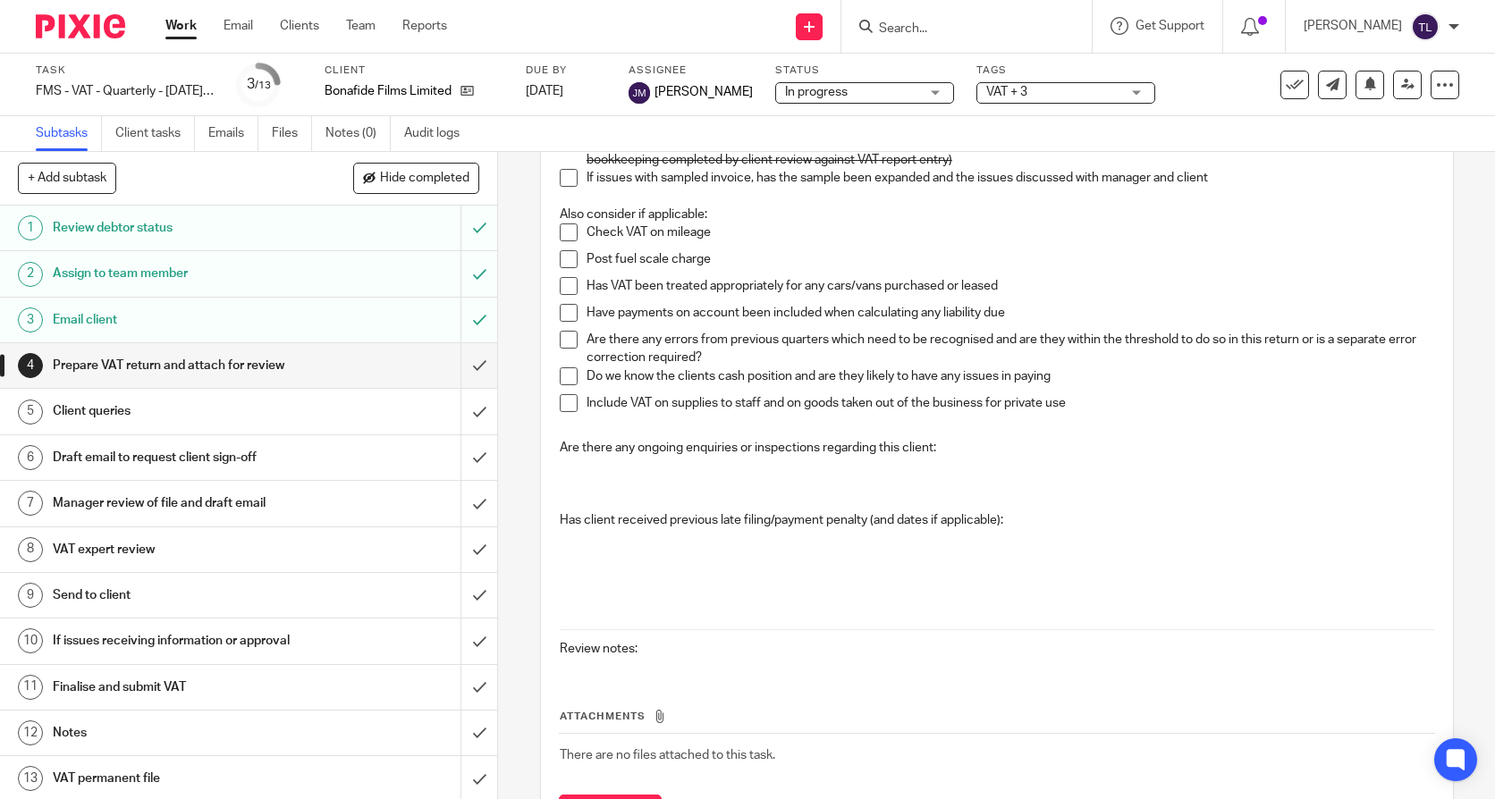
click at [641, 672] on div "Attachments There are no files attached to this task. Attach new file" at bounding box center [997, 753] width 876 height 163
click at [570, 680] on div "Attachments There are no files attached to this task. Attach new file" at bounding box center [997, 753] width 876 height 163
click at [563, 669] on div "Please refer to the VAT specifics for this client if included below, otherwise …" at bounding box center [997, 214] width 892 height 916
click at [560, 683] on div "Attachments There are no files attached to this task. Attach new file" at bounding box center [997, 753] width 876 height 163
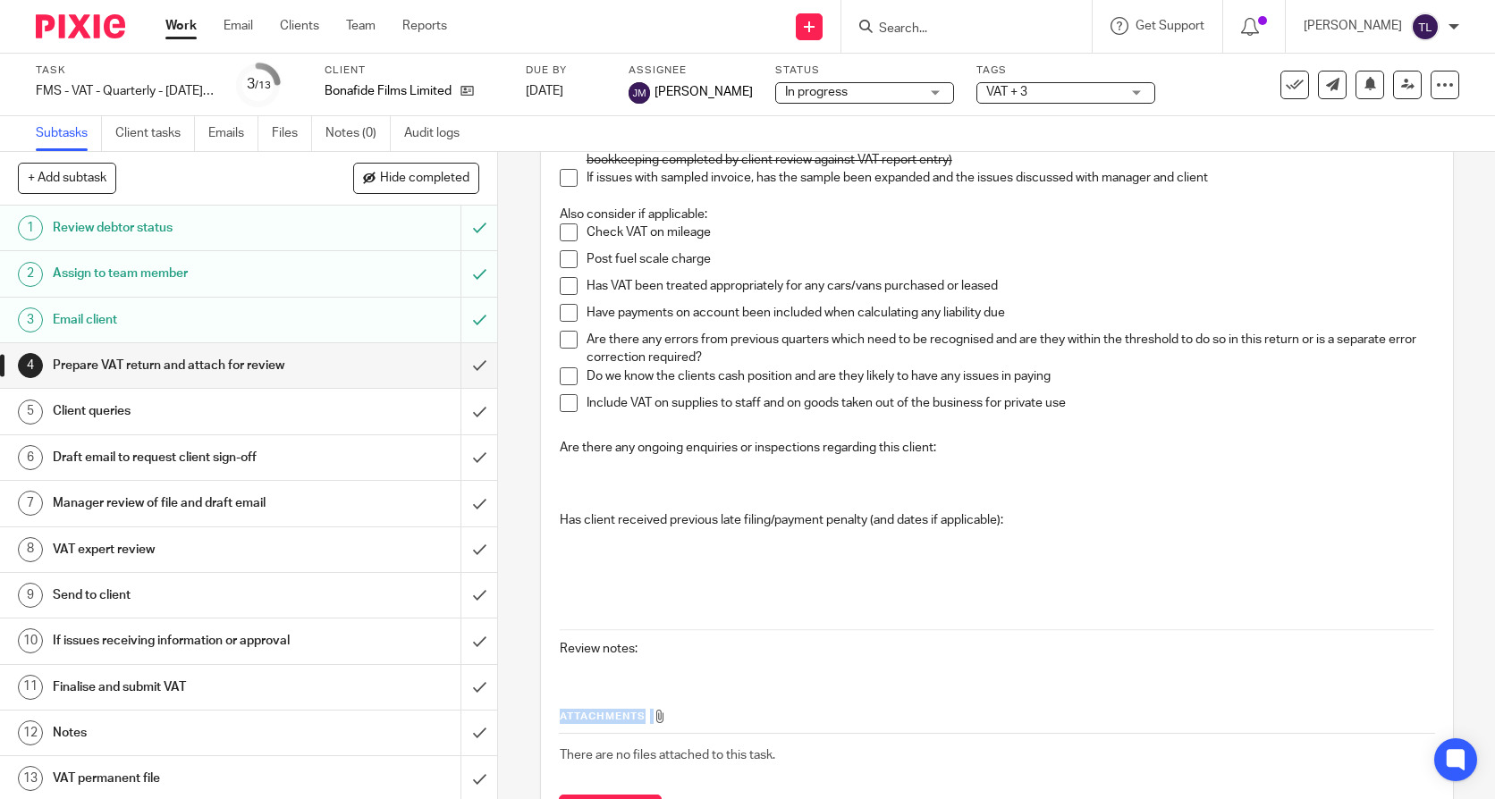
drag, startPoint x: 560, startPoint y: 683, endPoint x: 564, endPoint y: 675, distance: 9.2
click at [564, 675] on div "Attachments There are no files attached to this task. Attach new file" at bounding box center [997, 753] width 876 height 163
click at [576, 667] on div "Please refer to the VAT specifics for this client if included below, otherwise …" at bounding box center [997, 214] width 892 height 916
drag, startPoint x: 576, startPoint y: 667, endPoint x: 628, endPoint y: 670, distance: 51.9
click at [628, 670] on div "Please refer to the VAT specifics for this client if included below, otherwise …" at bounding box center [997, 214] width 892 height 916
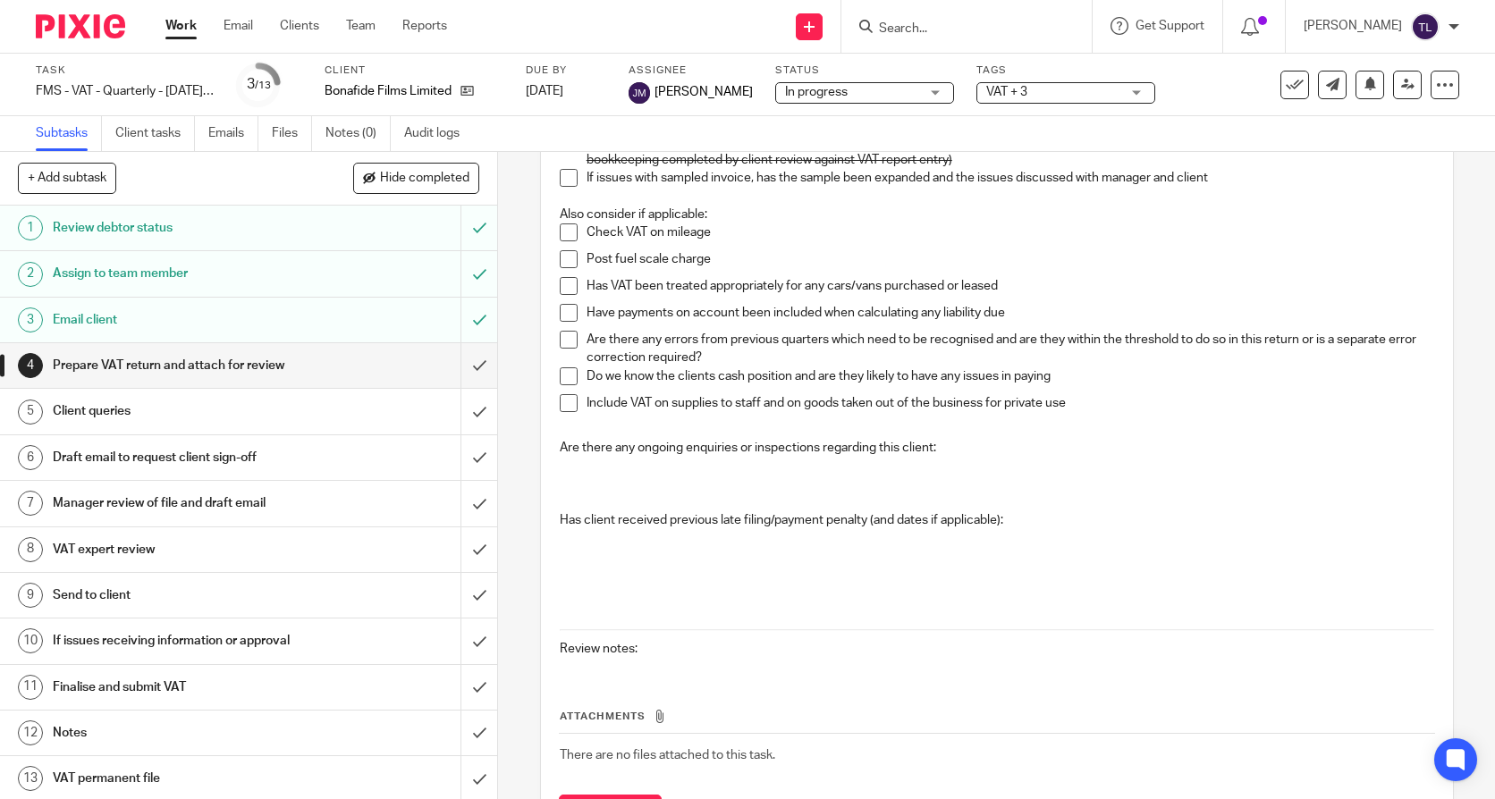
click at [680, 659] on div "Please refer to the VAT specifics for this client if included below, otherwise …" at bounding box center [997, 214] width 892 height 916
click at [675, 683] on div "Attachments There are no files attached to this task. Attach new file" at bounding box center [997, 753] width 876 height 163
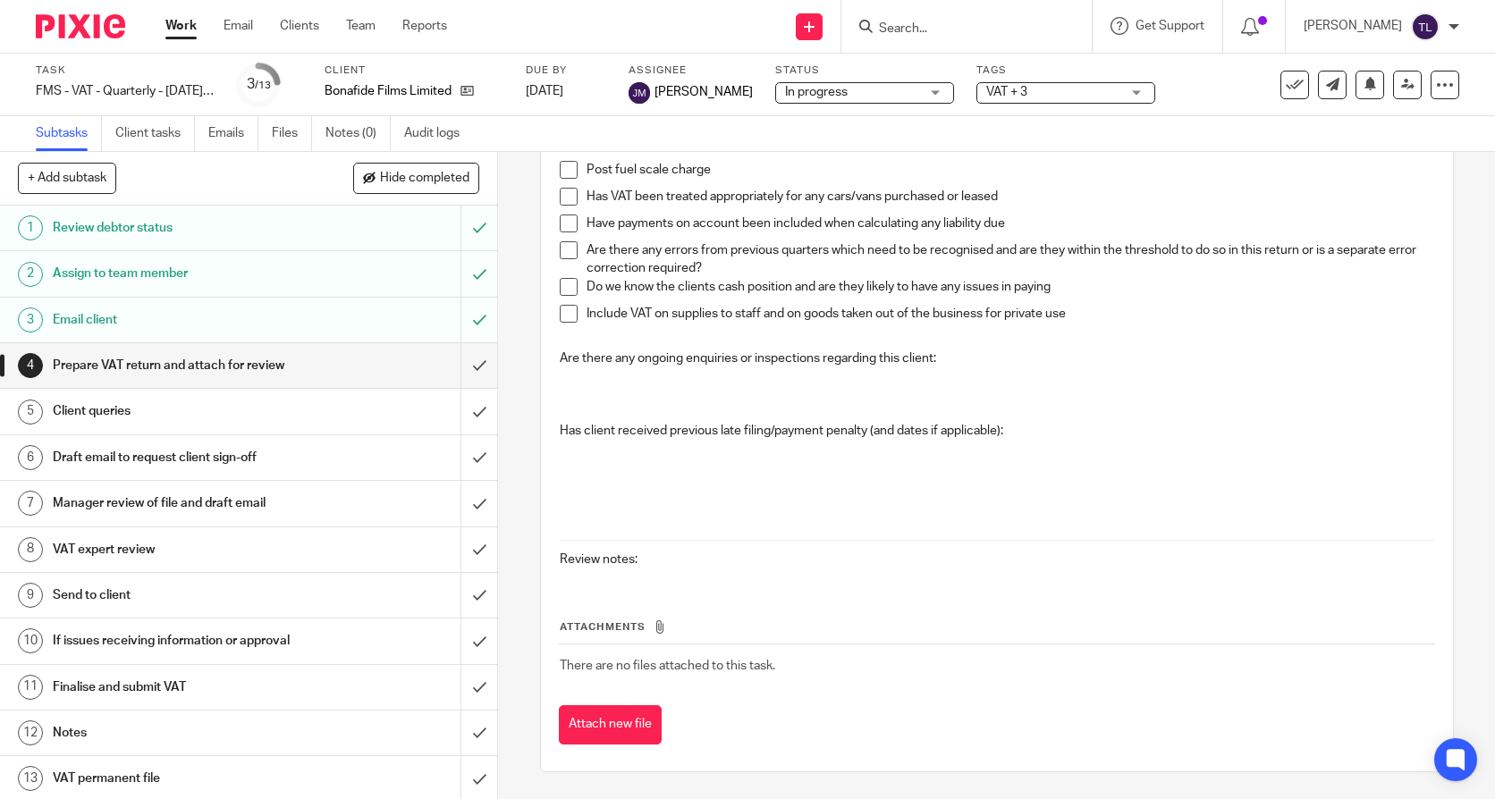
click at [702, 664] on span "There are no files attached to this task." at bounding box center [668, 666] width 216 height 13
click at [626, 722] on button "Attach new file" at bounding box center [610, 726] width 103 height 40
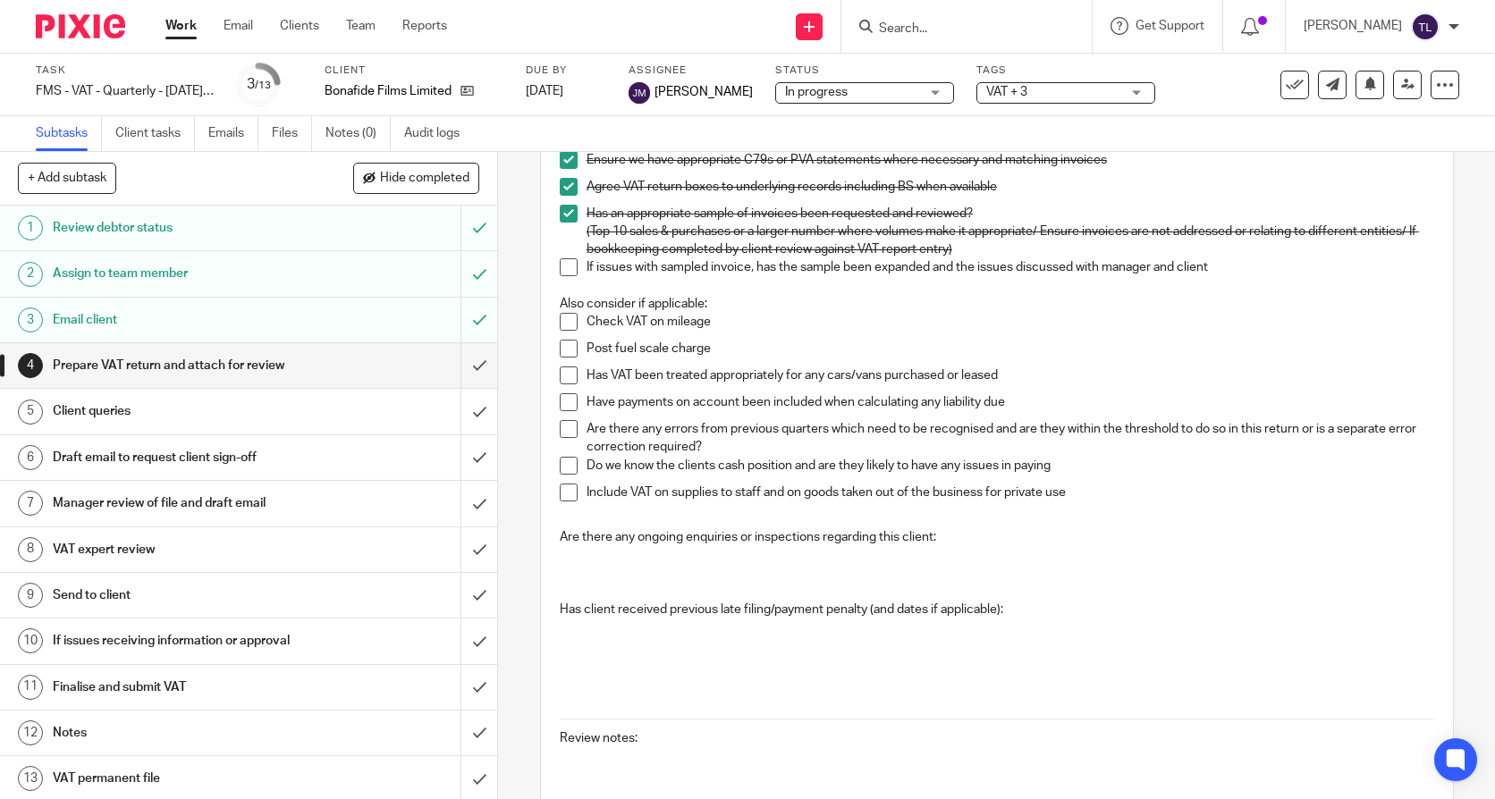
scroll to position [626, 0]
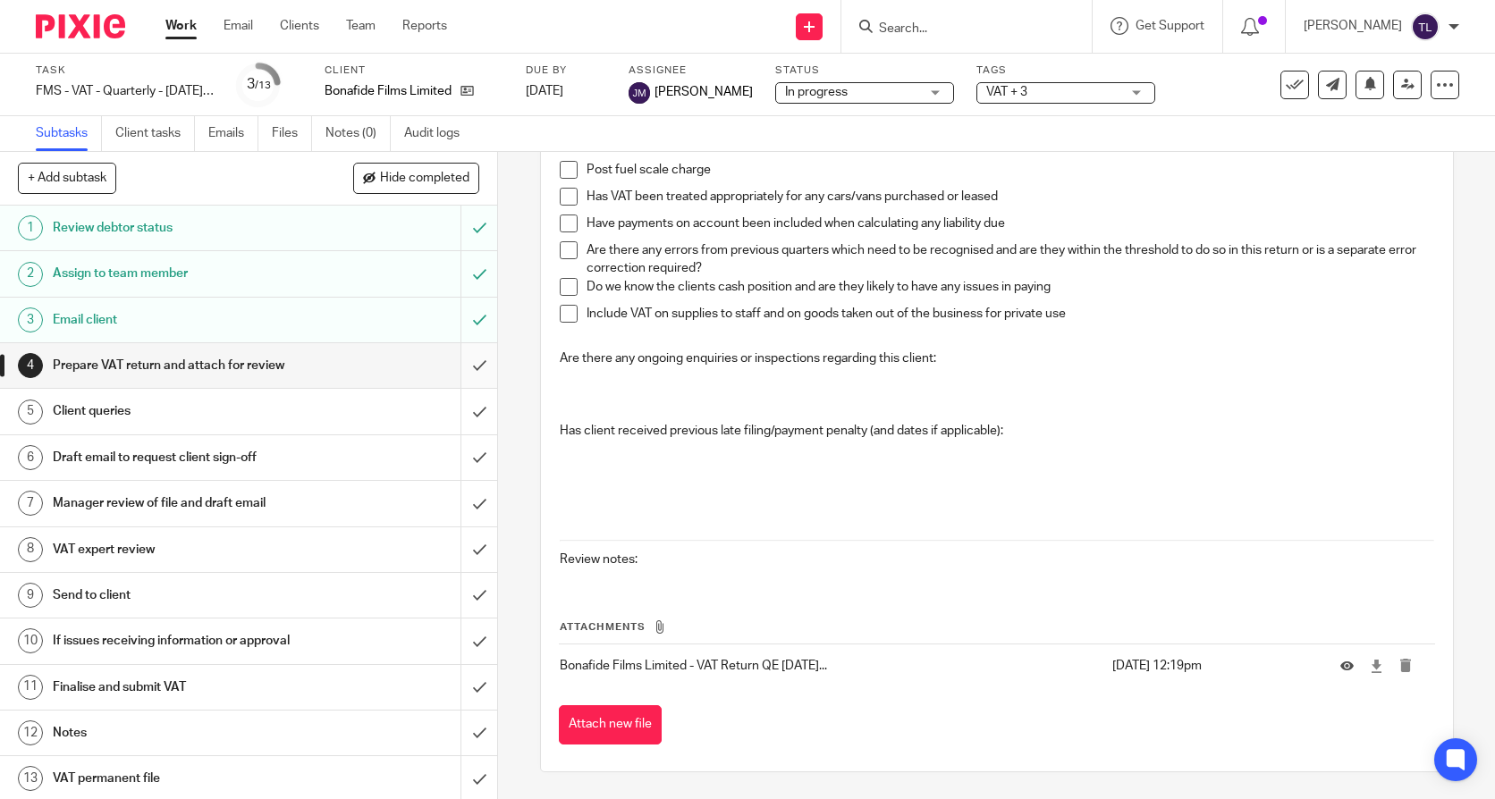
click at [461, 369] on input "submit" at bounding box center [248, 365] width 497 height 45
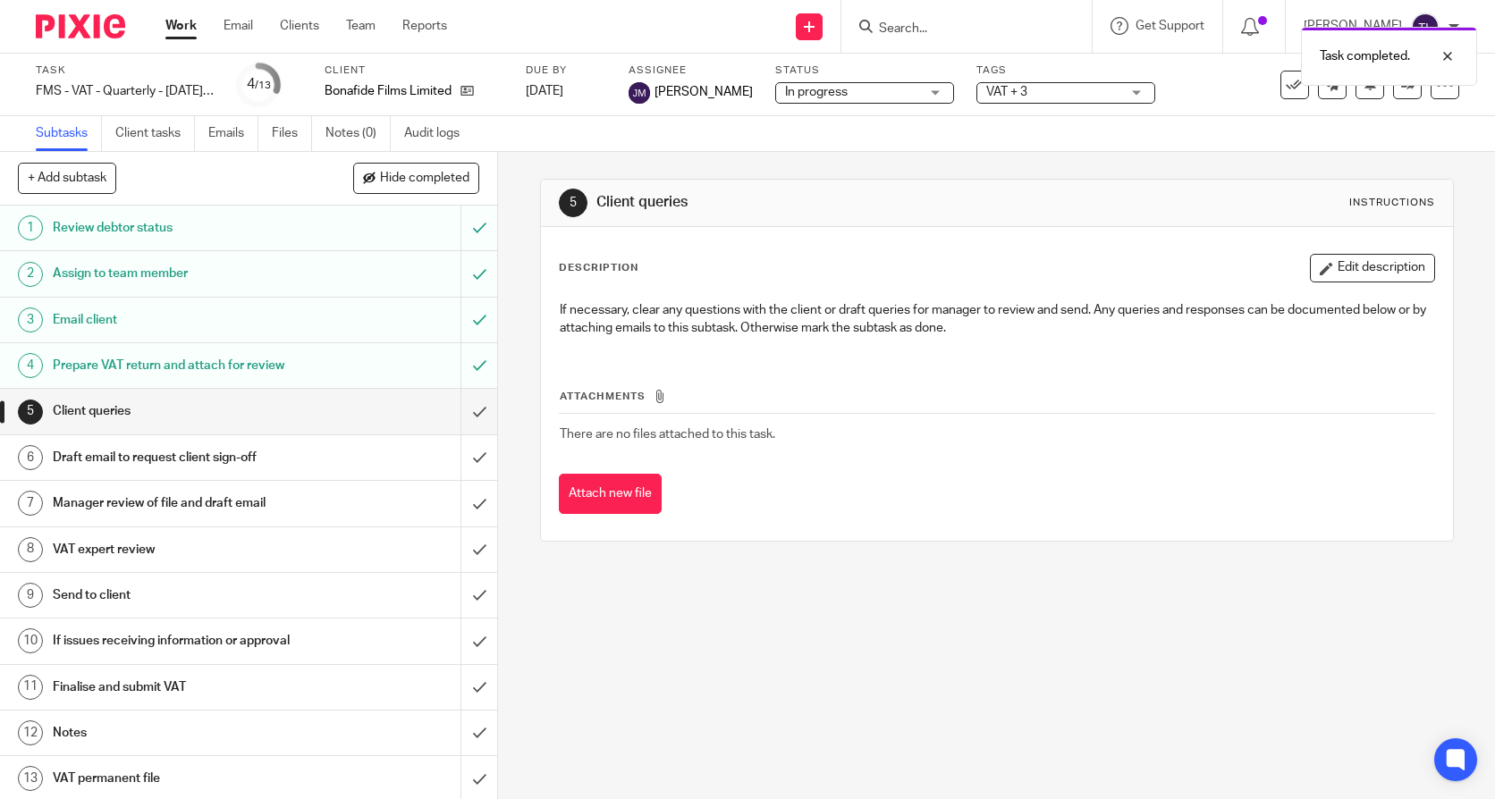
click at [680, 433] on span "There are no files attached to this task." at bounding box center [668, 434] width 216 height 13
click at [683, 313] on p "If necessary, clear any questions with the client or draft queries for manager …" at bounding box center [997, 319] width 875 height 37
click at [1320, 268] on icon "button" at bounding box center [1326, 268] width 13 height 13
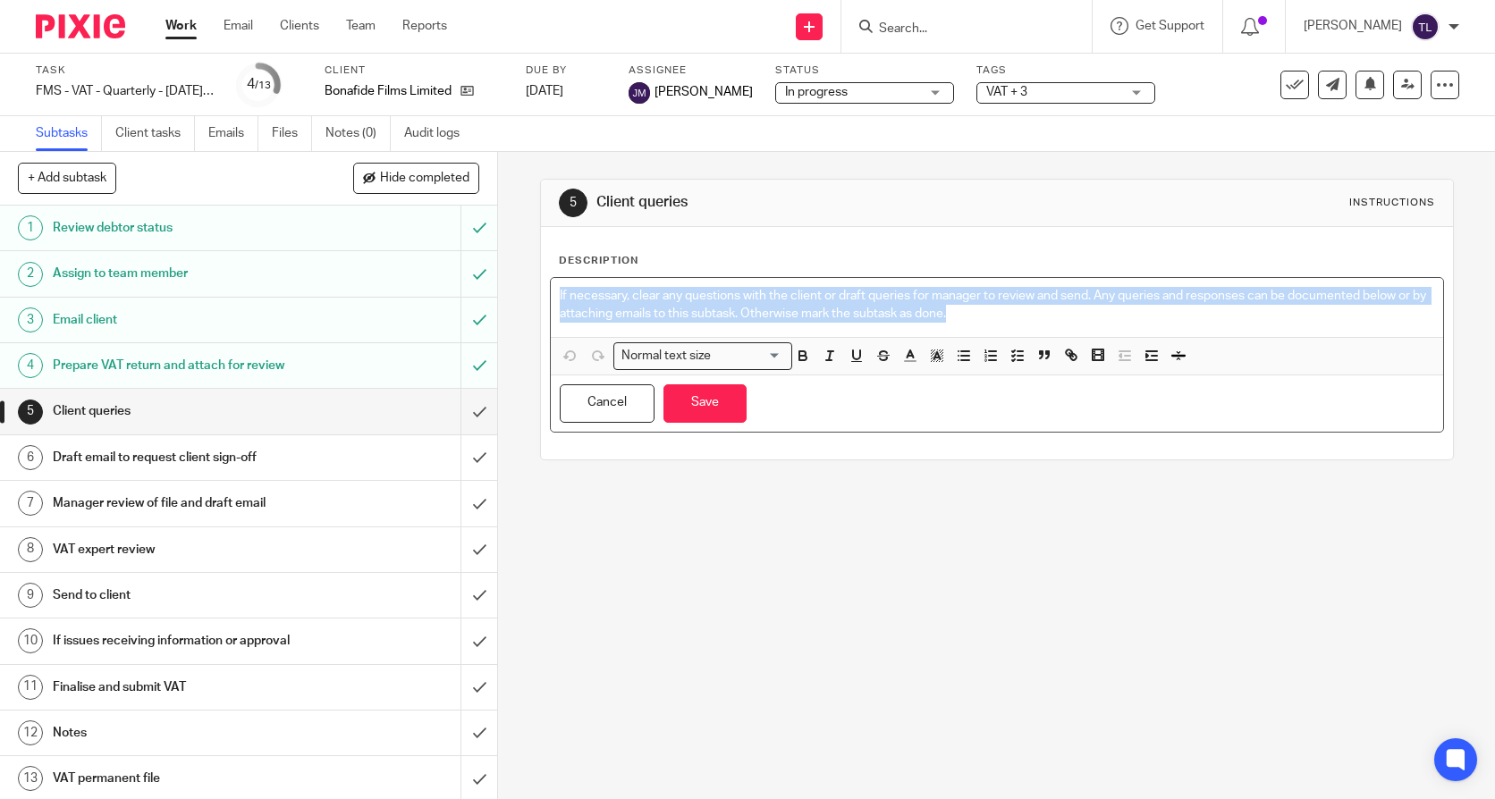
drag, startPoint x: 985, startPoint y: 314, endPoint x: 534, endPoint y: 266, distance: 454.1
click at [540, 266] on div "5 Client queries Instructions Description If necessary, clear any questions wit…" at bounding box center [997, 320] width 914 height 282
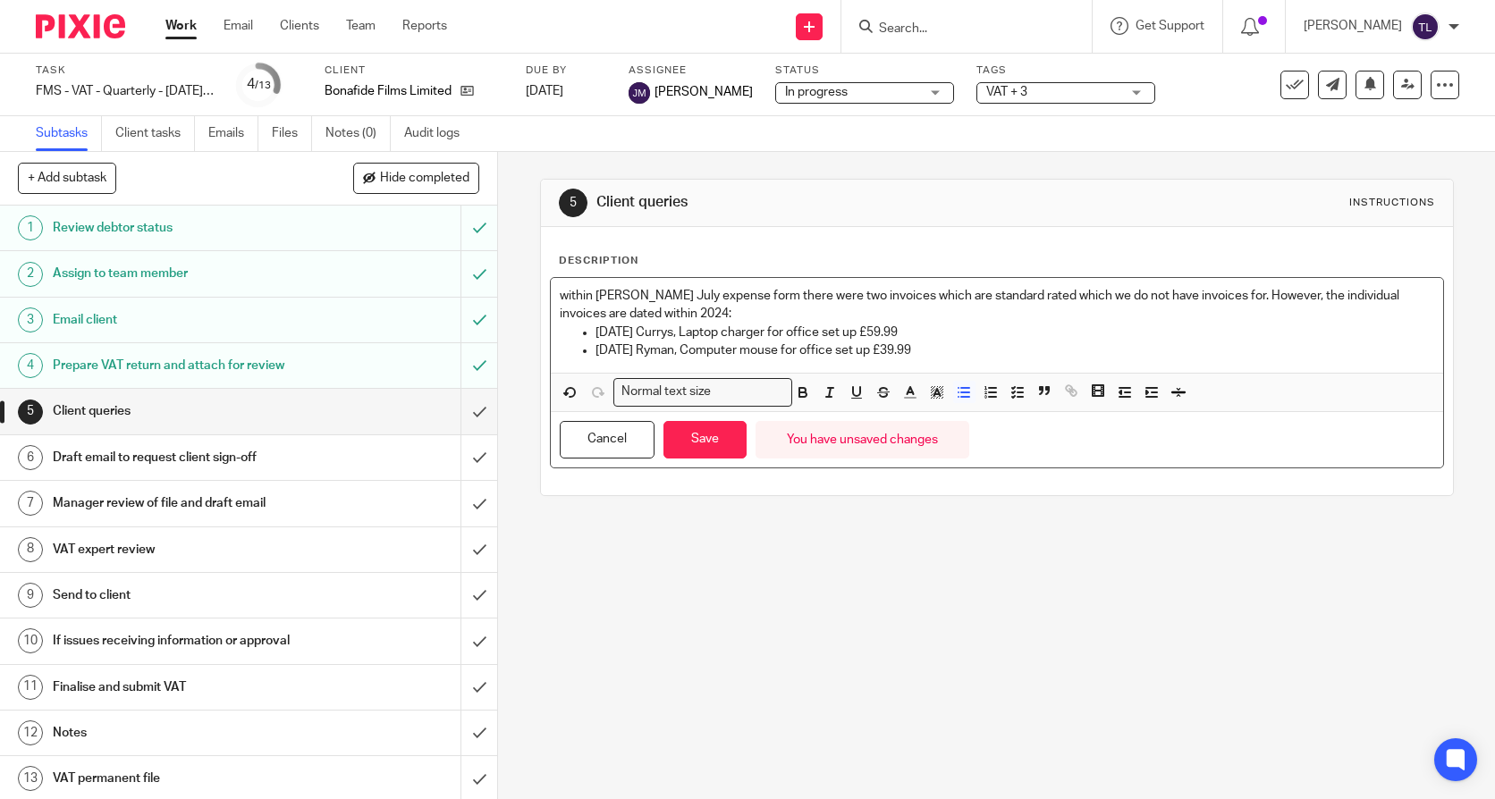
click at [560, 292] on p "within [PERSON_NAME] July expense form there were two invoices which are standa…" at bounding box center [997, 305] width 875 height 37
click at [832, 567] on div "5 Client queries Instructions Description Within [PERSON_NAME] July expense for…" at bounding box center [996, 475] width 997 height 647
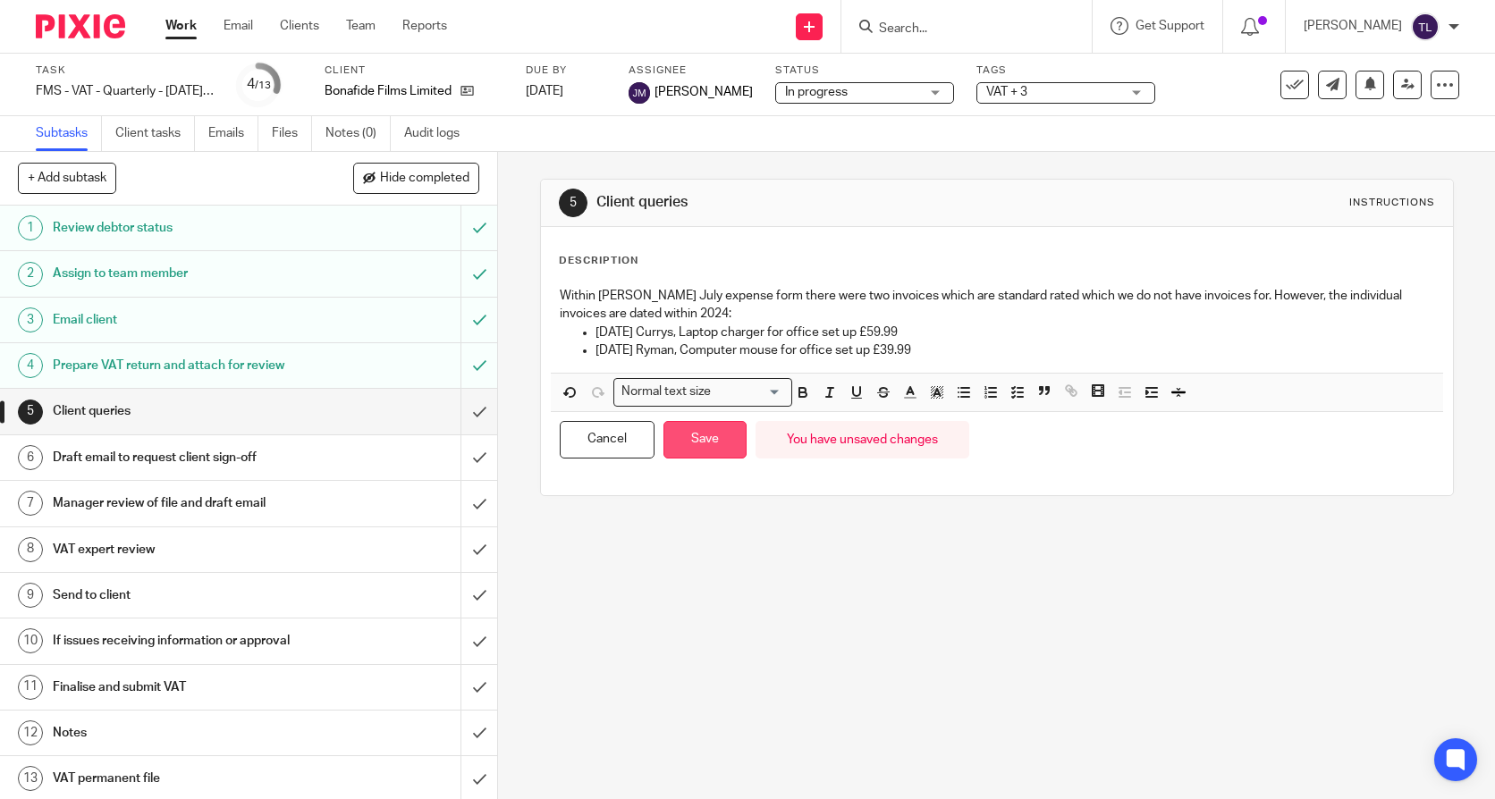
click at [726, 450] on button "Save" at bounding box center [705, 440] width 83 height 38
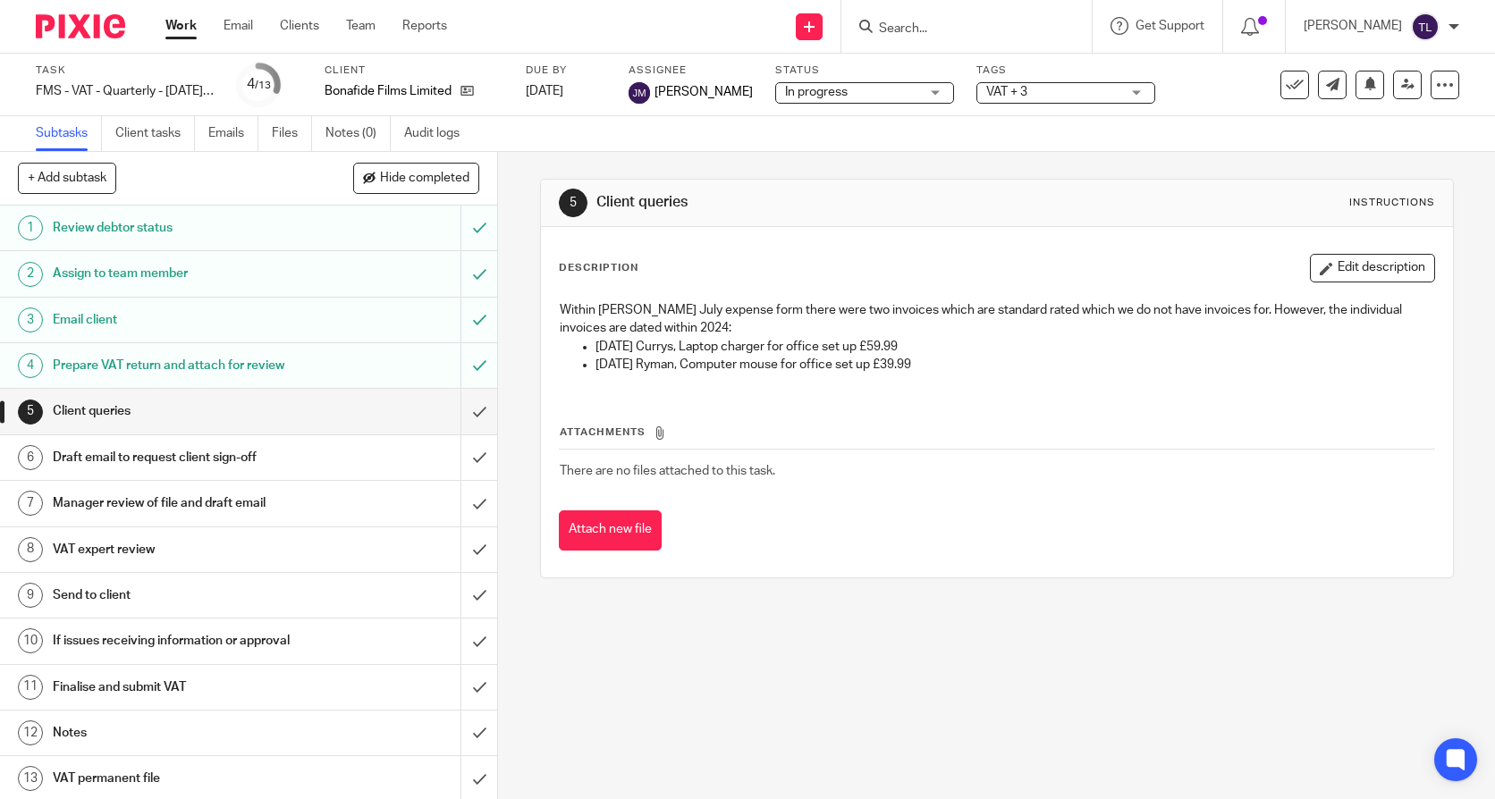
click at [365, 462] on div "Draft email to request client sign-off" at bounding box center [248, 457] width 391 height 27
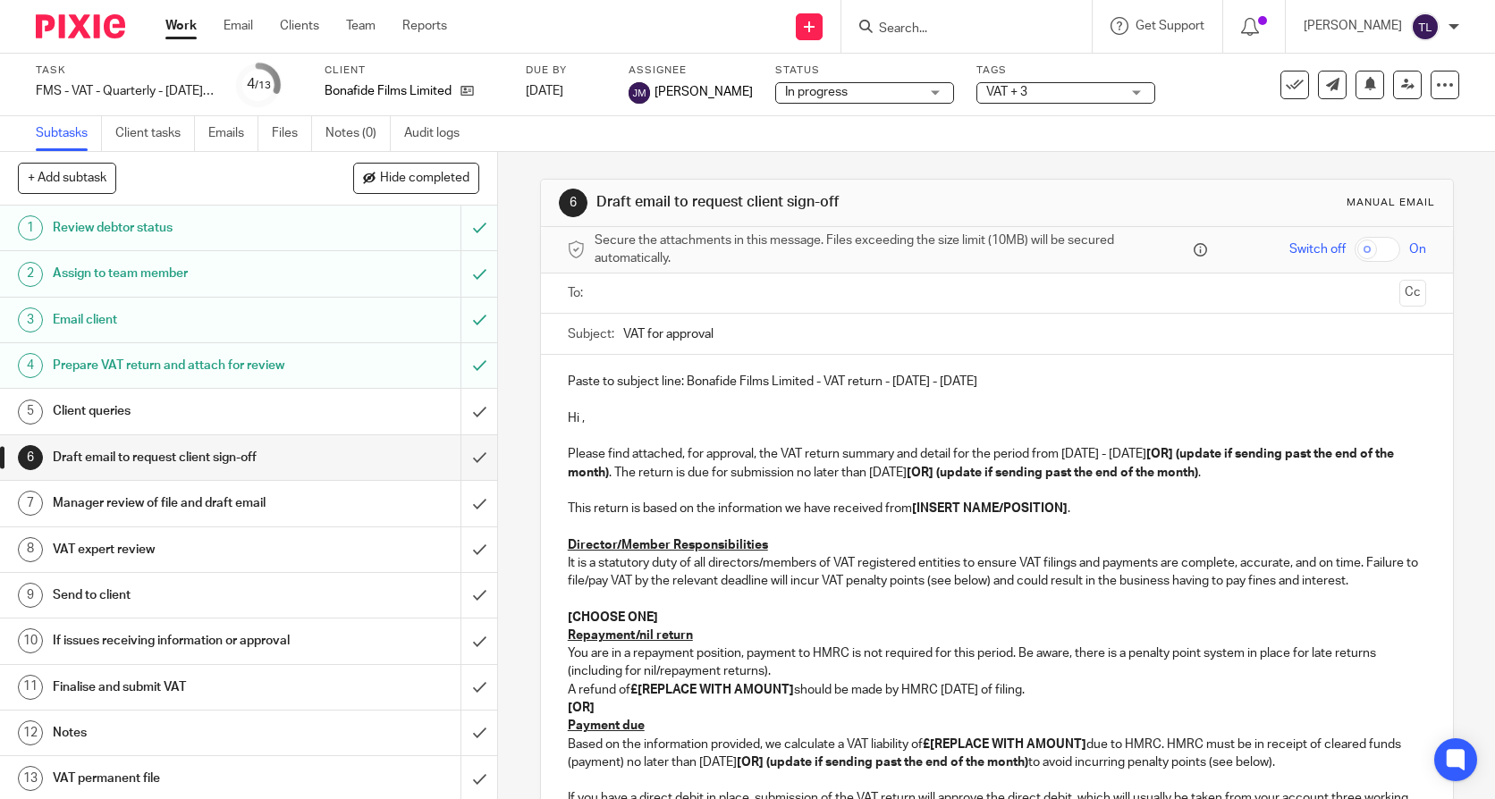
click at [267, 408] on h1 "Client queries" at bounding box center [183, 411] width 260 height 27
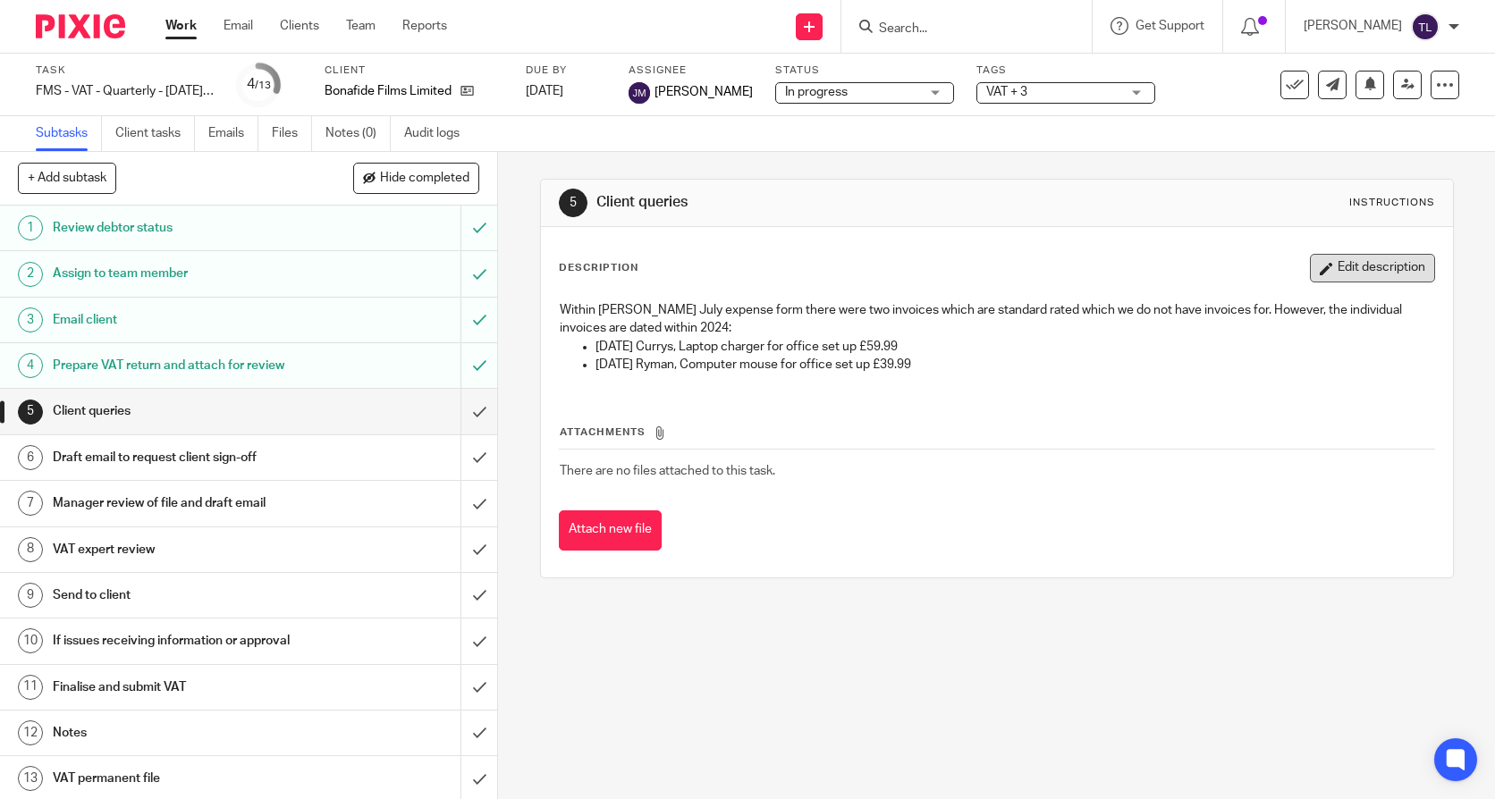
click at [1381, 261] on button "Edit description" at bounding box center [1372, 268] width 125 height 29
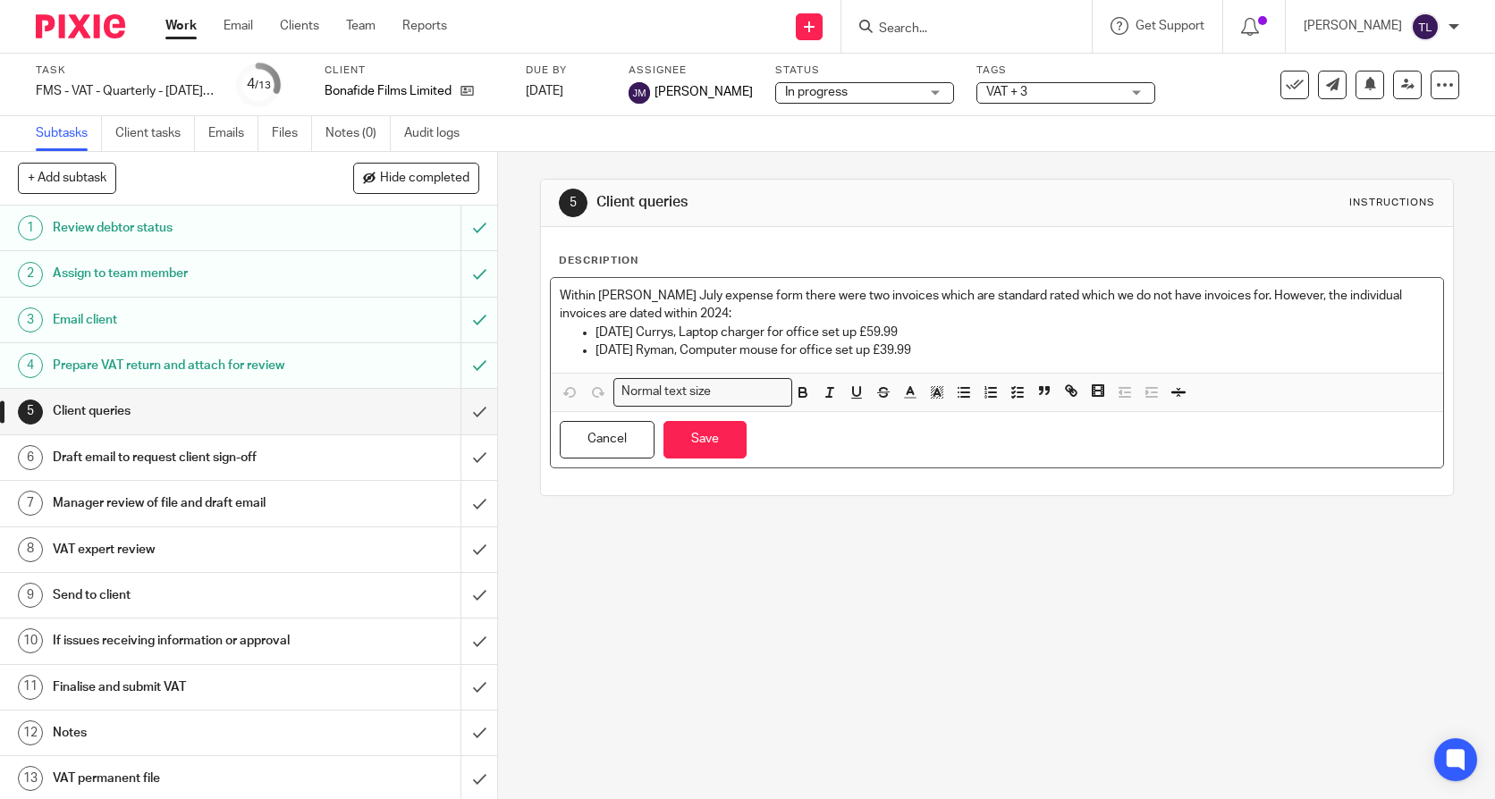
drag, startPoint x: 996, startPoint y: 346, endPoint x: 521, endPoint y: 283, distance: 478.9
click at [521, 283] on div "5 Client queries Instructions Description Within [PERSON_NAME] July expense for…" at bounding box center [996, 475] width 997 height 647
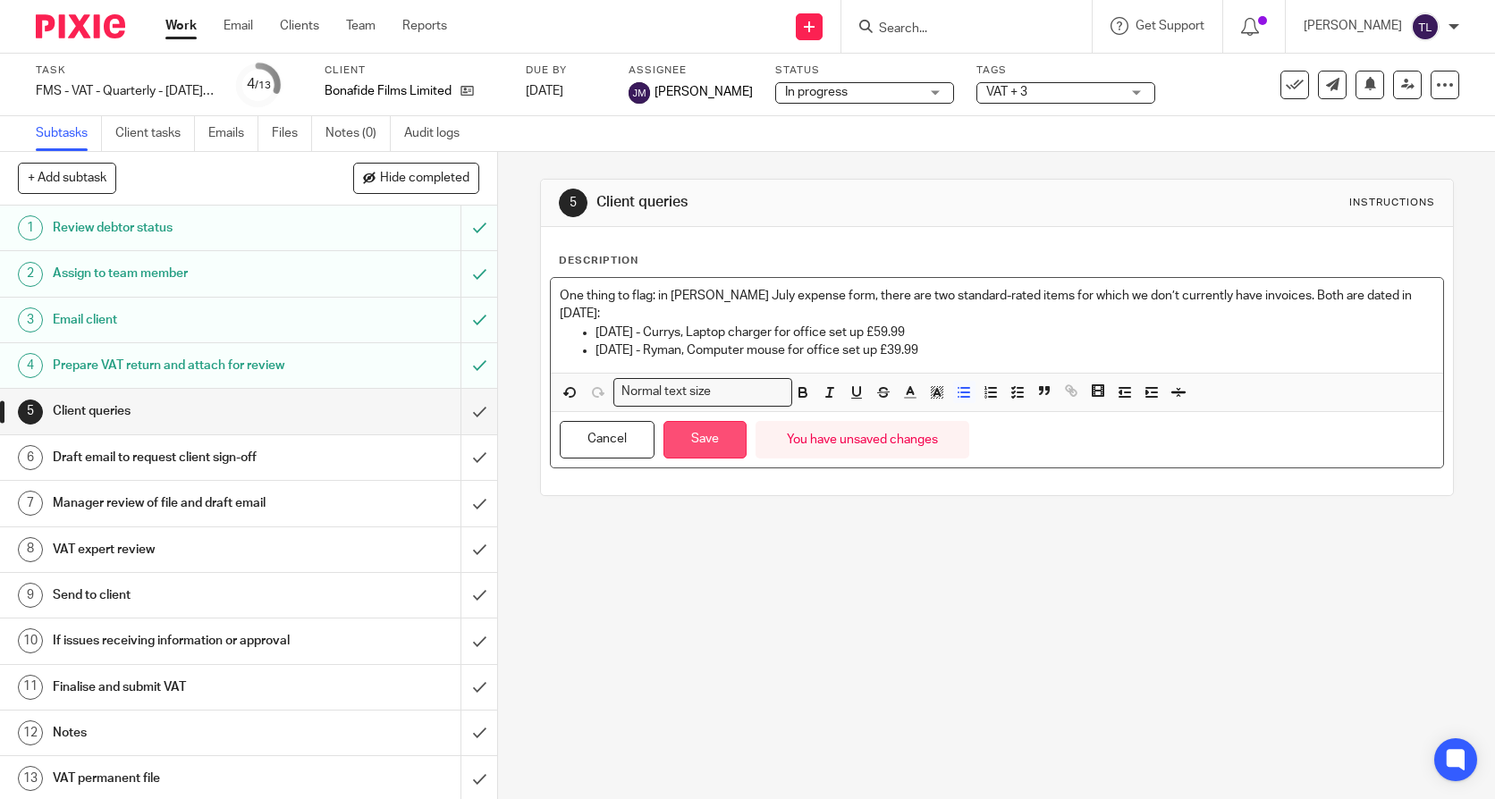
click at [714, 438] on button "Save" at bounding box center [705, 440] width 83 height 38
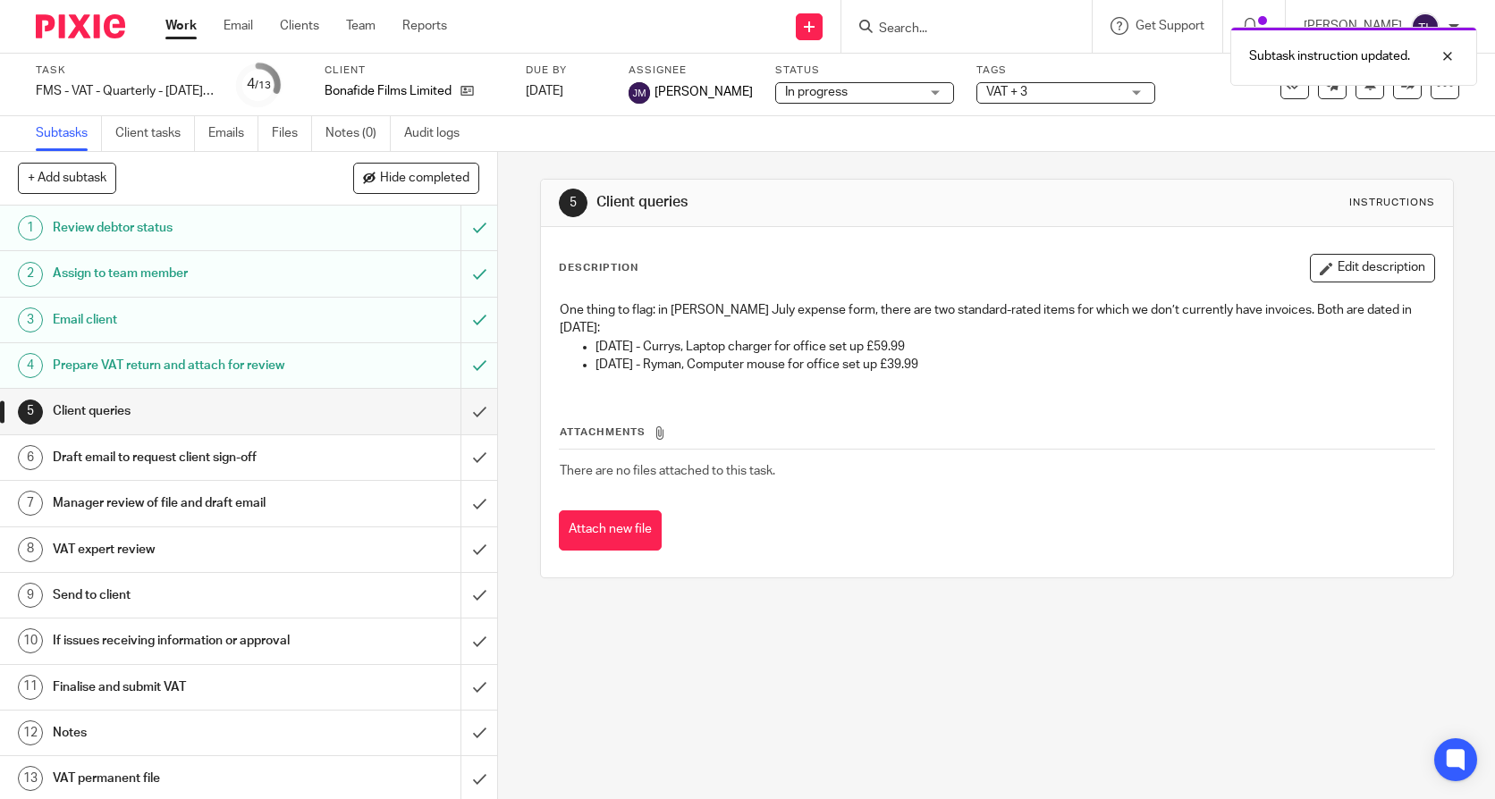
click at [247, 450] on h1 "Draft email to request client sign-off" at bounding box center [183, 457] width 260 height 27
